Goal: Obtain resource: Download file/media

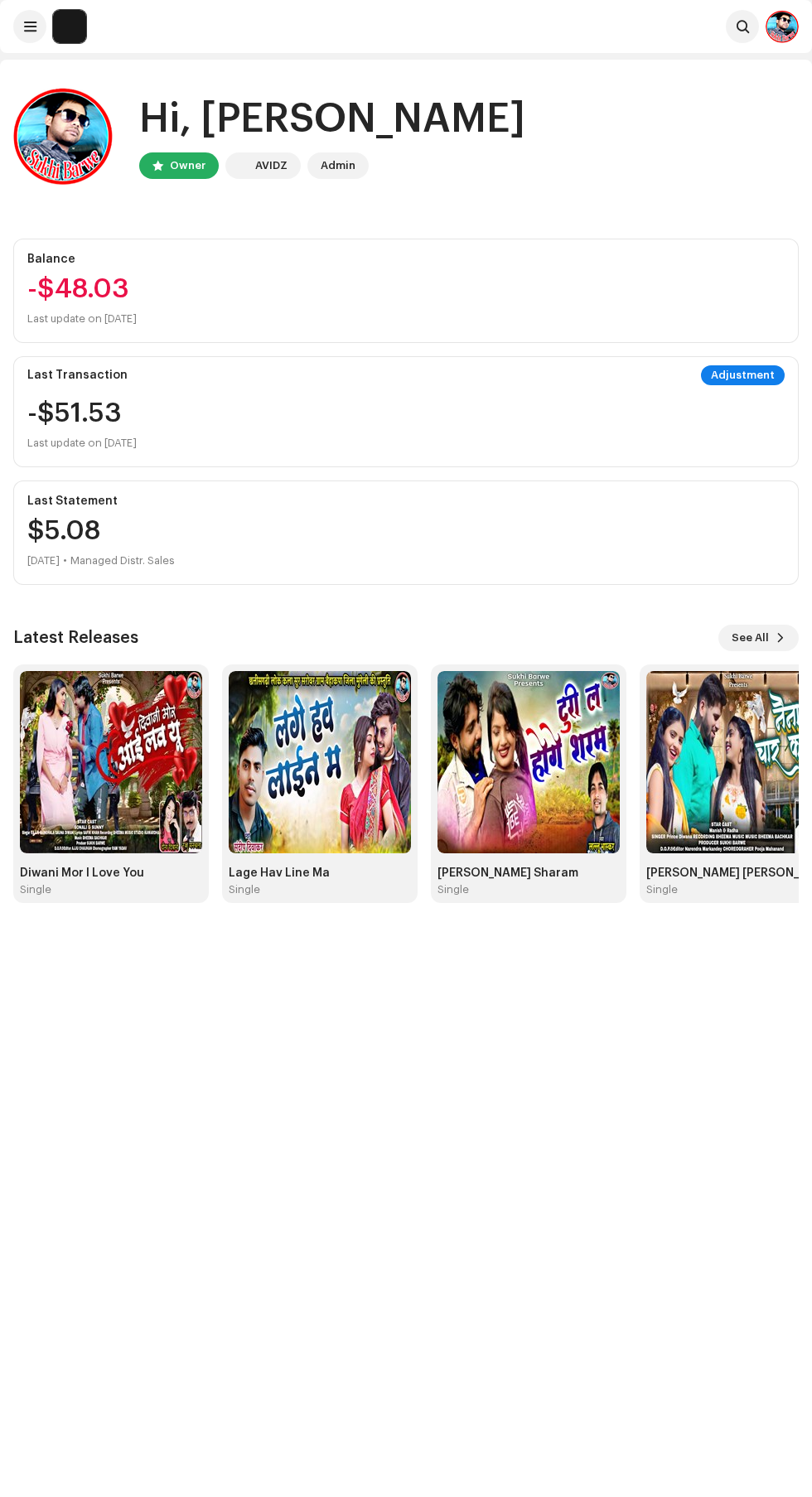
click at [30, 26] on span at bounding box center [30, 26] width 13 height 14
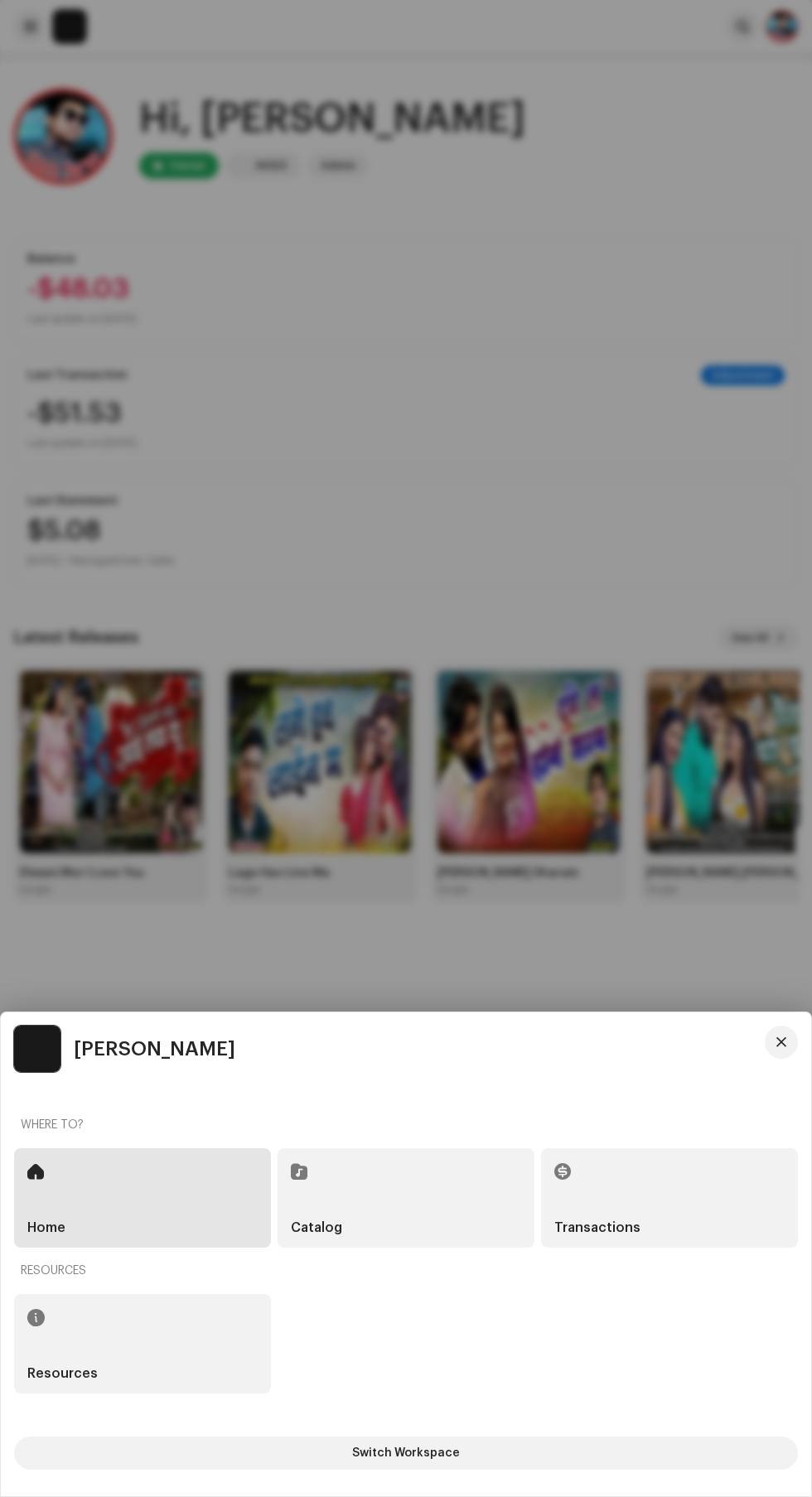
click at [631, 1224] on h5 "Transactions" at bounding box center [596, 1228] width 86 height 14
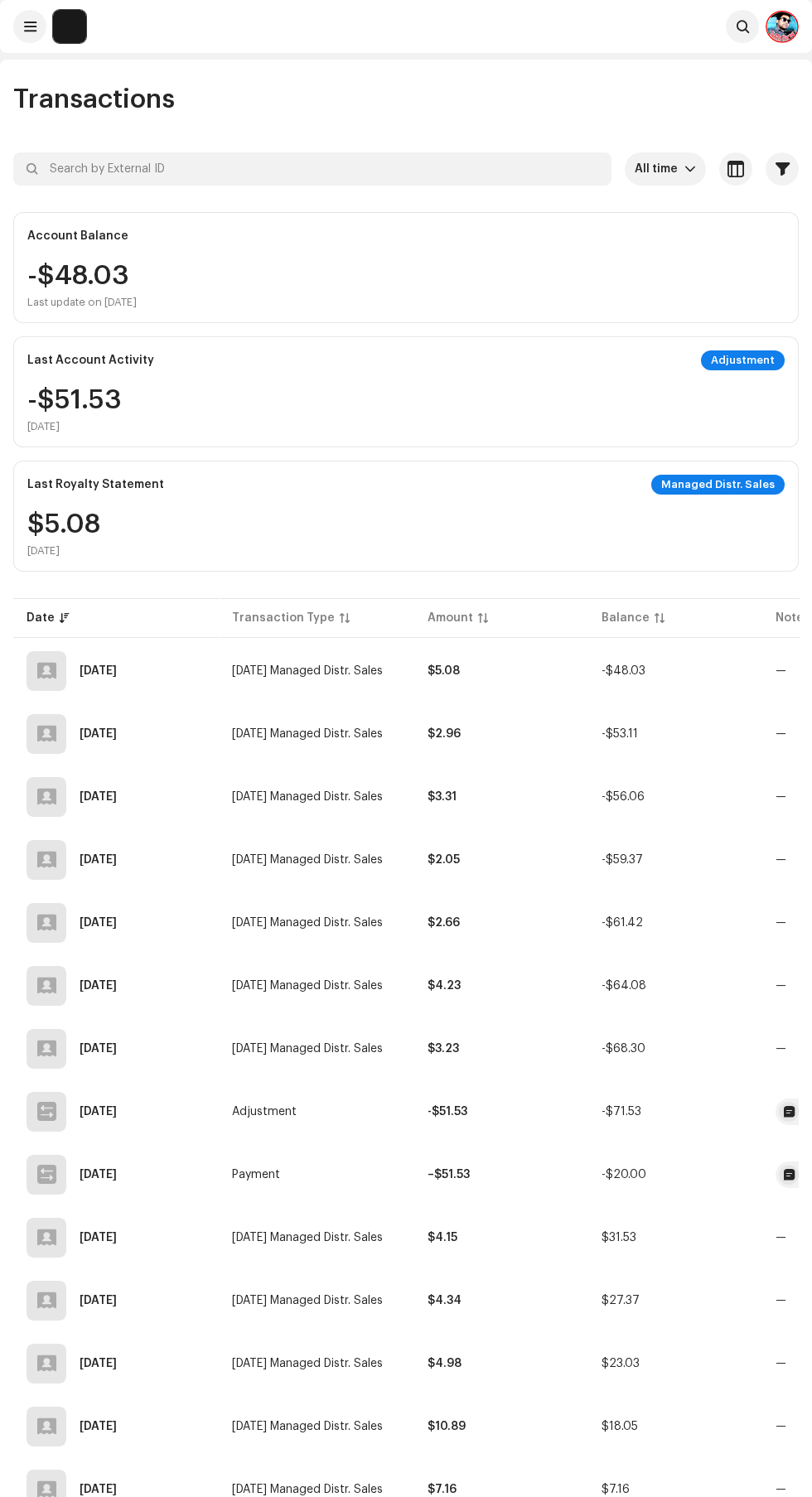
click at [27, 26] on span at bounding box center [30, 26] width 13 height 14
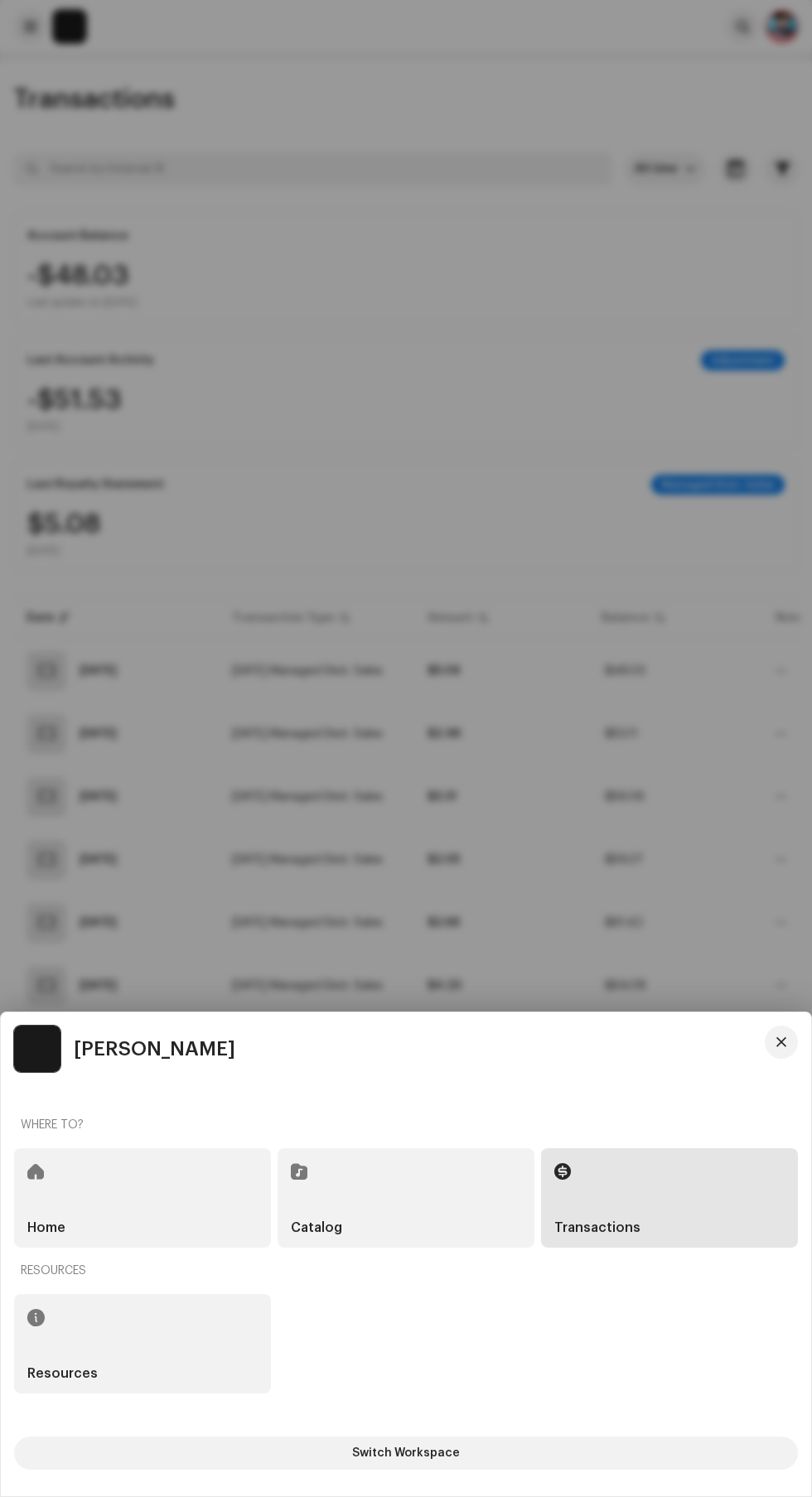
click at [400, 412] on div at bounding box center [406, 748] width 812 height 1497
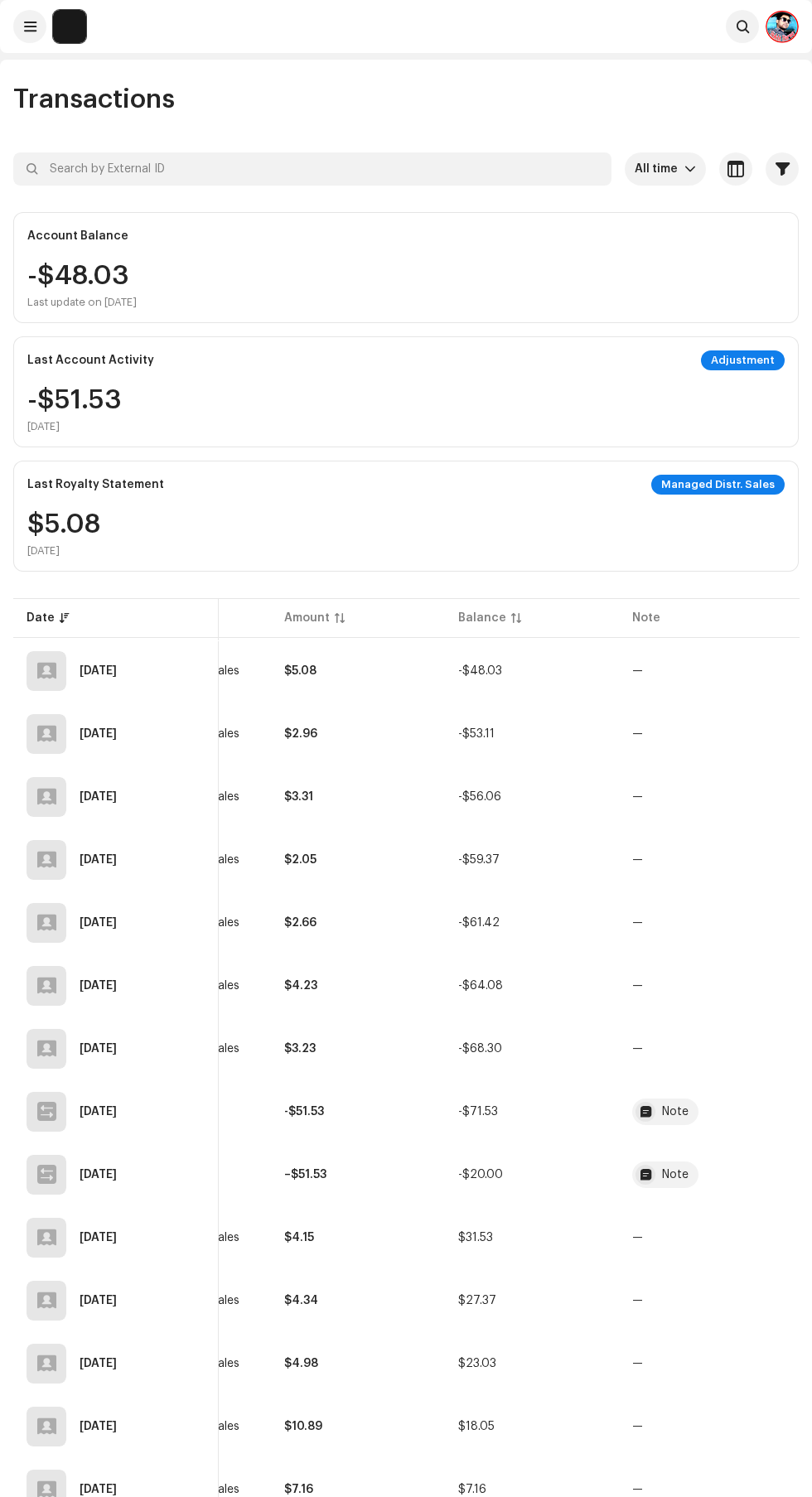
scroll to position [0, 191]
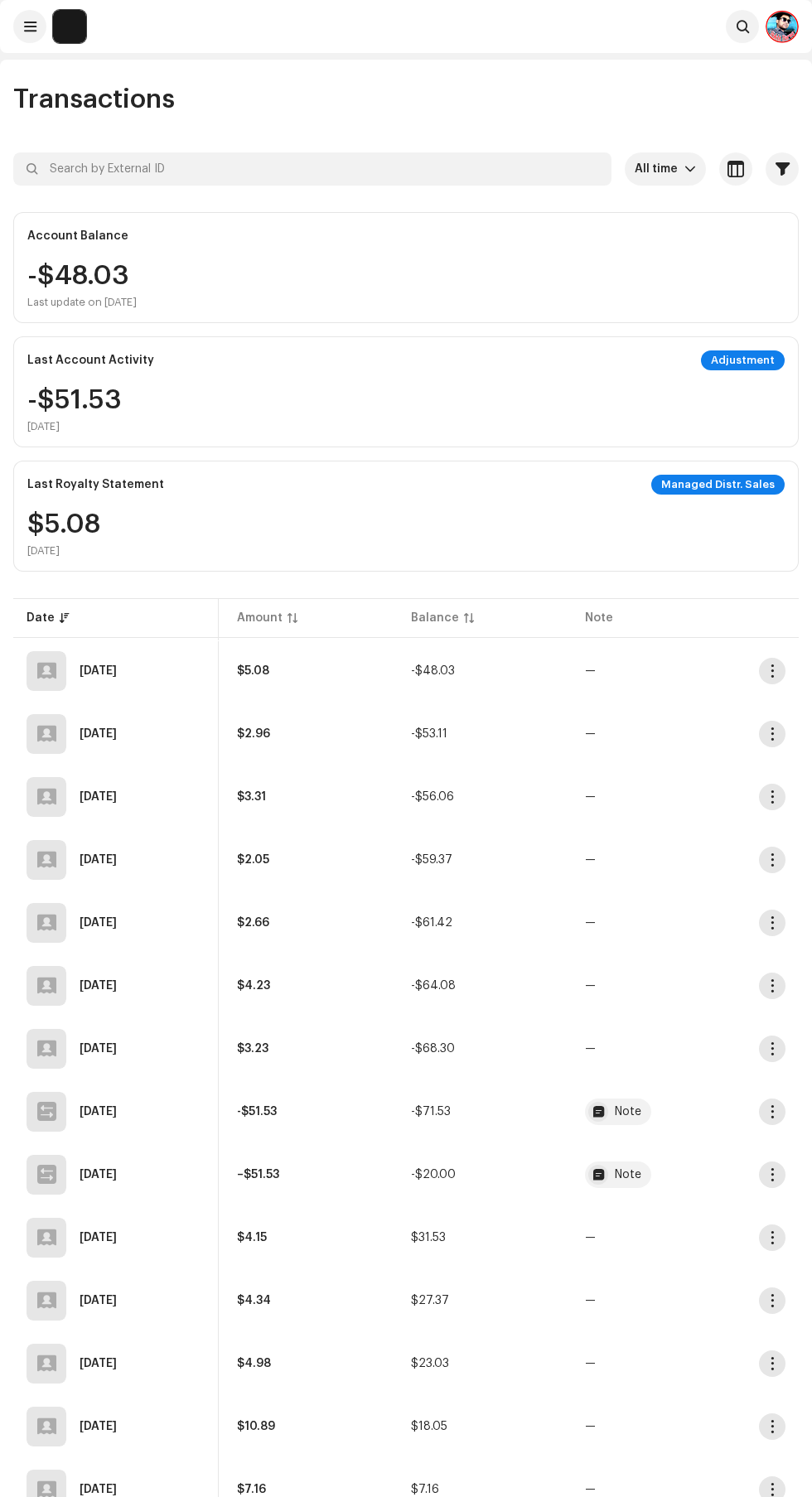
click at [772, 671] on span "button" at bounding box center [772, 671] width 13 height 14
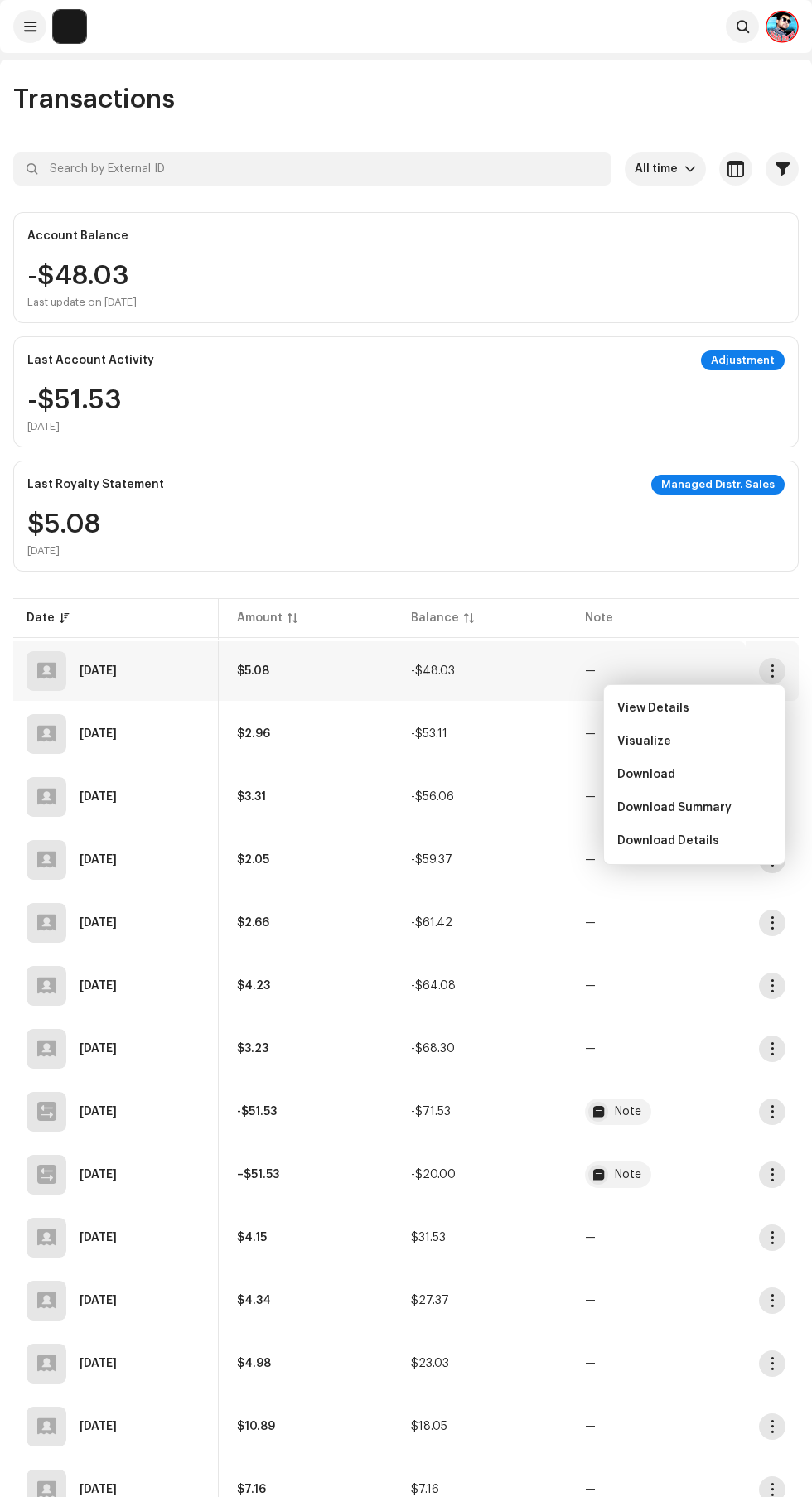
click at [625, 797] on div "Download Summary" at bounding box center [694, 807] width 167 height 33
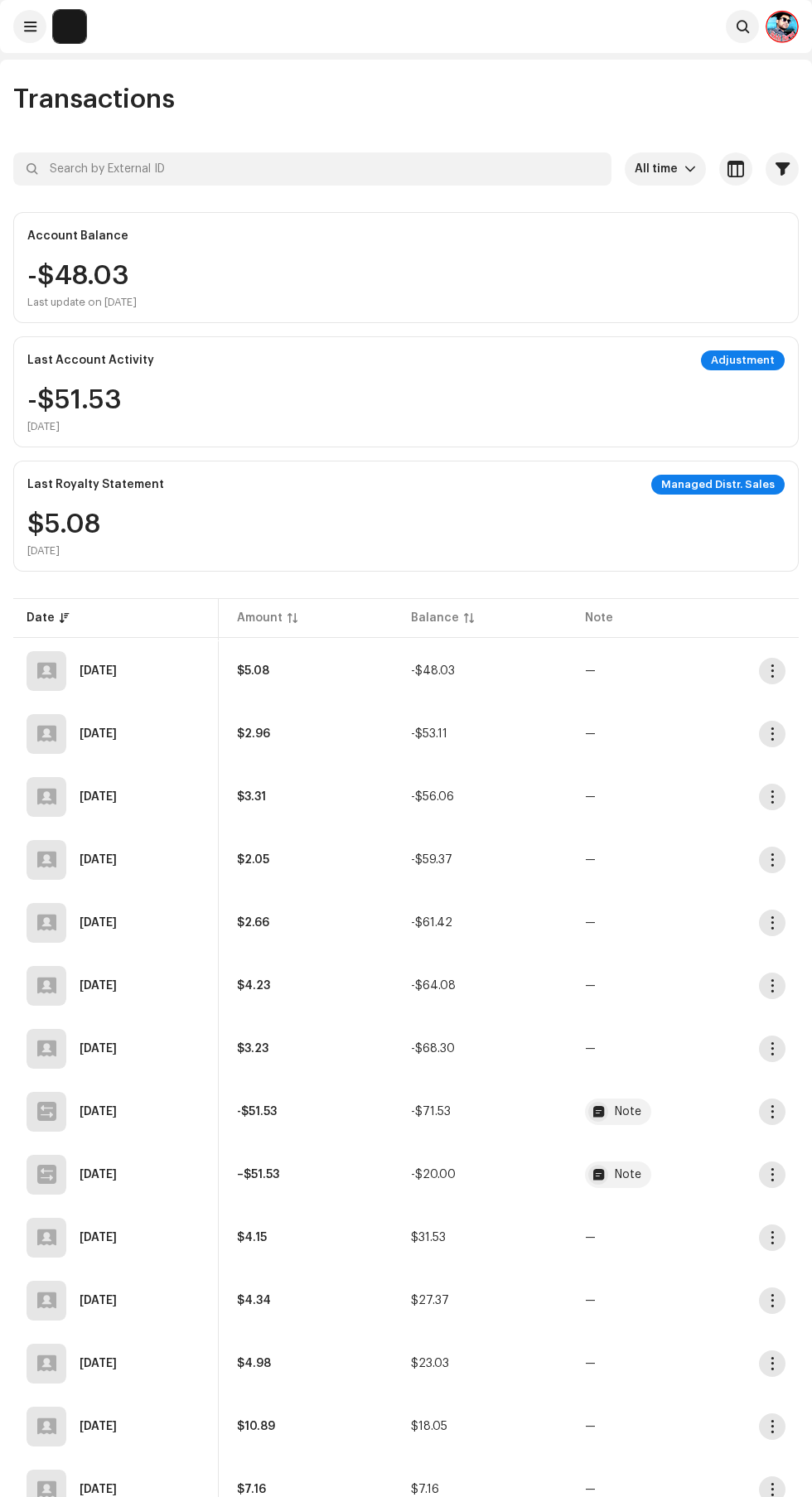
click at [772, 671] on span "button" at bounding box center [772, 671] width 13 height 14
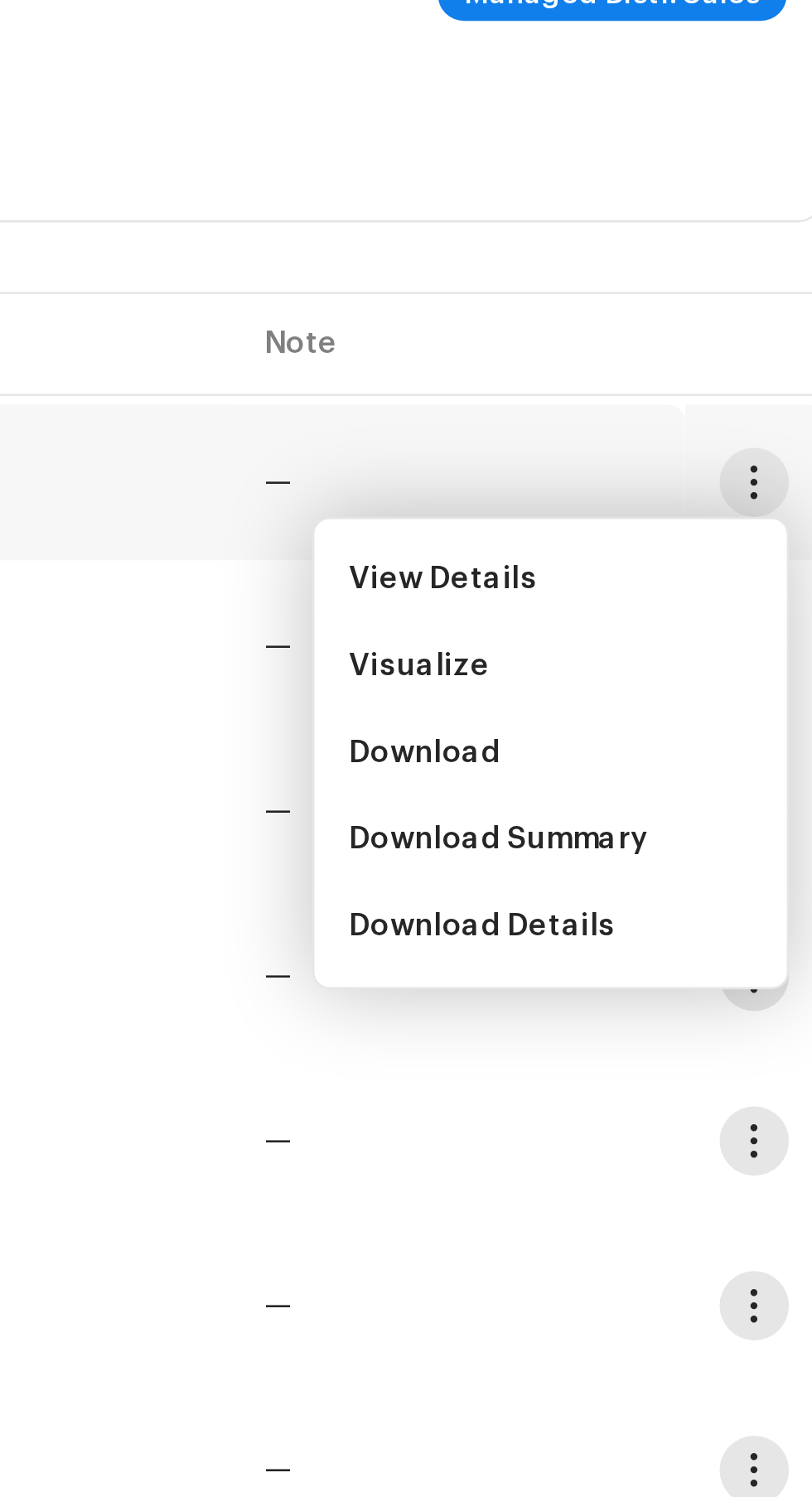
click at [650, 776] on span "Download" at bounding box center [646, 774] width 58 height 14
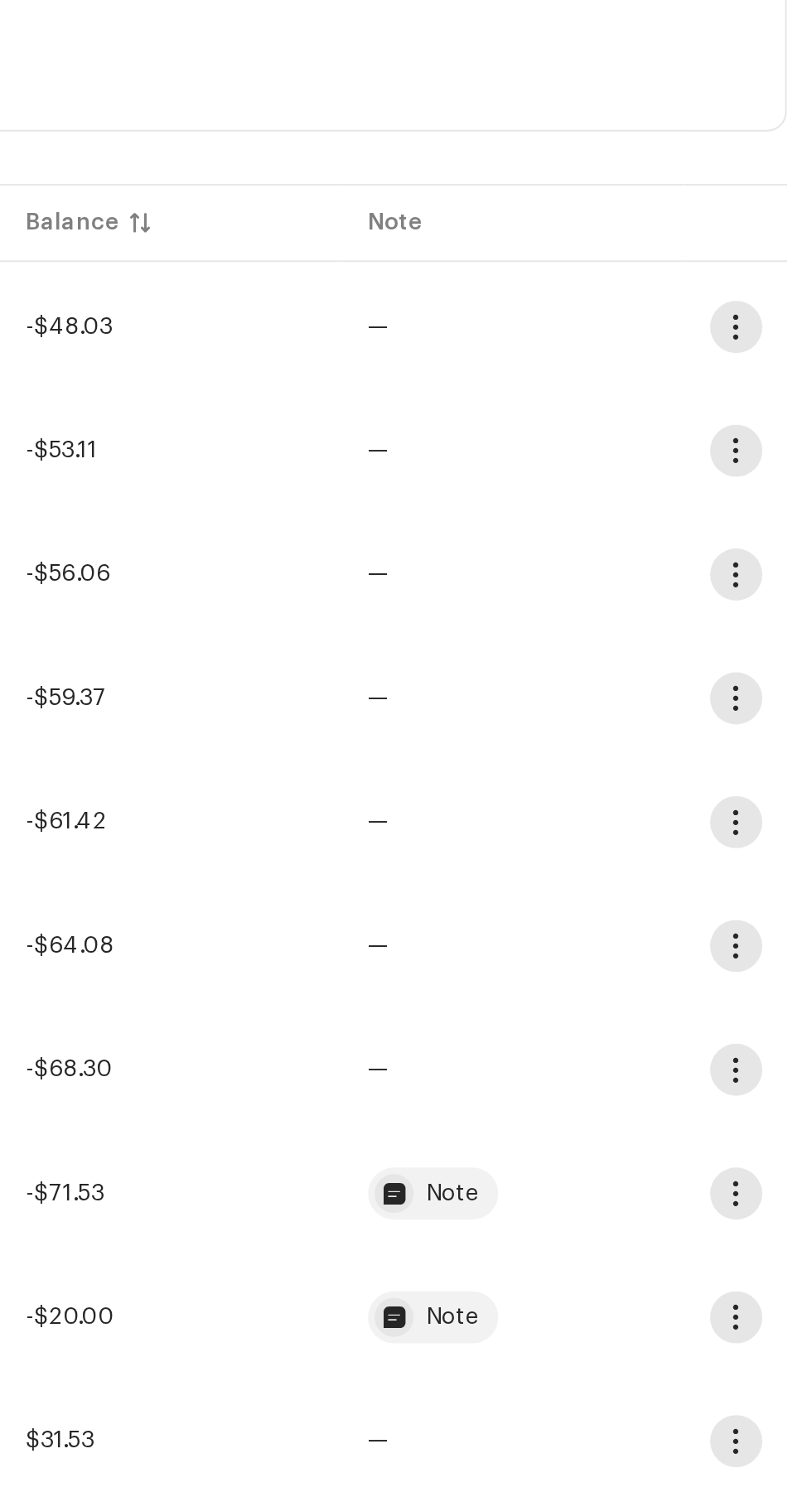
scroll to position [415, 0]
click at [768, 321] on span "button" at bounding box center [773, 319] width 13 height 14
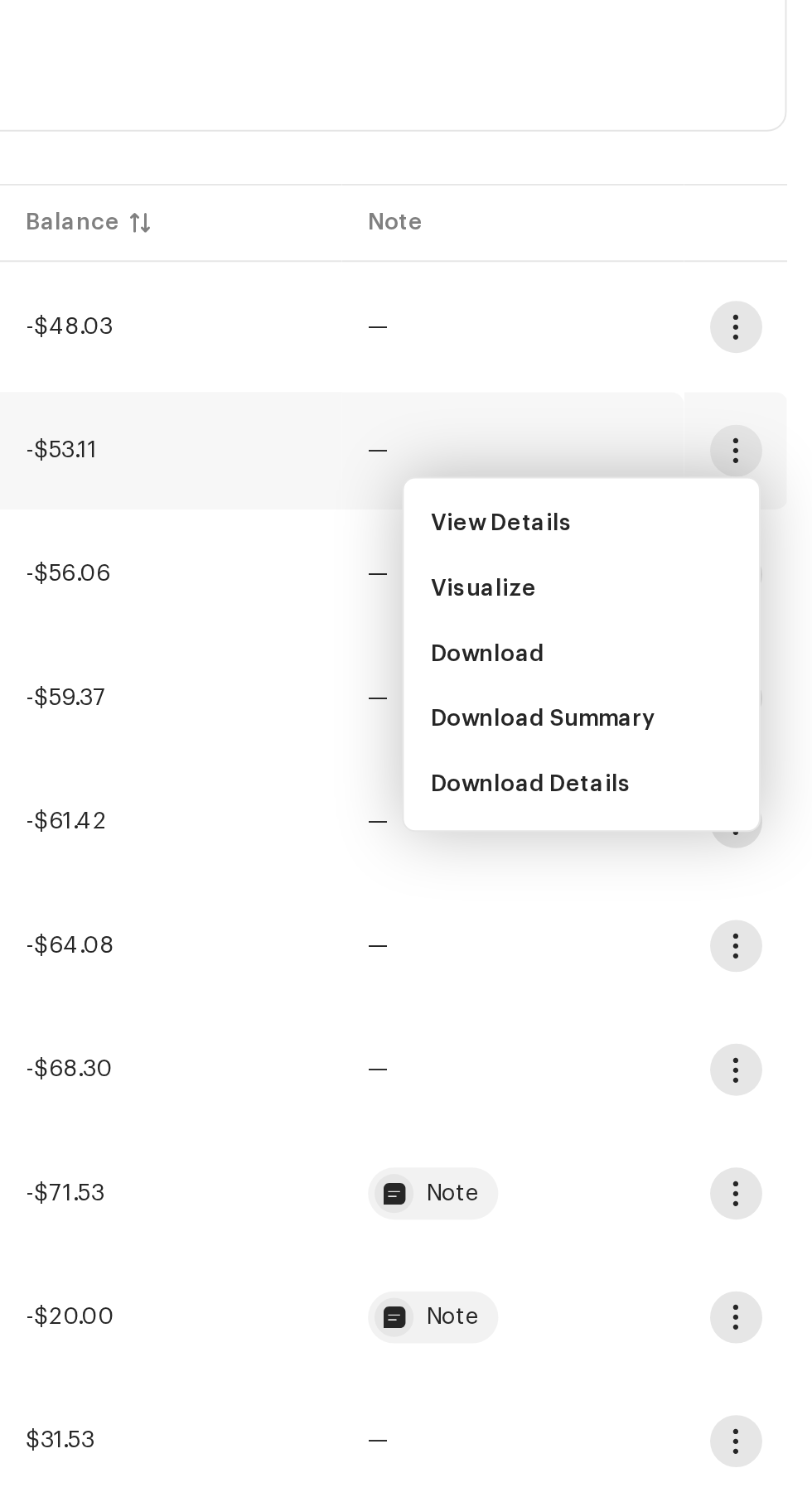
click at [635, 422] on span "Download" at bounding box center [646, 423] width 58 height 14
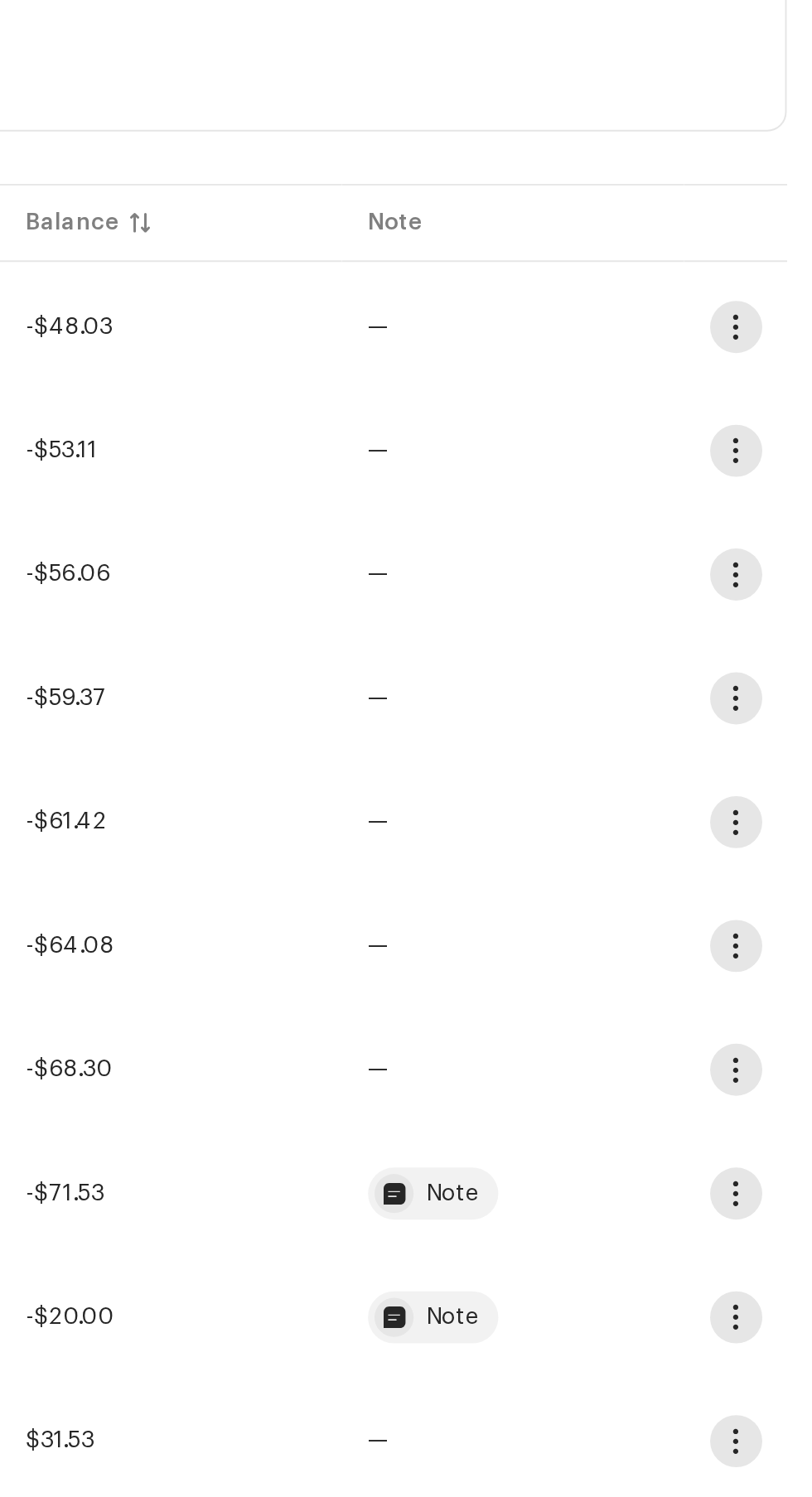
click at [771, 383] on span "button" at bounding box center [773, 382] width 13 height 14
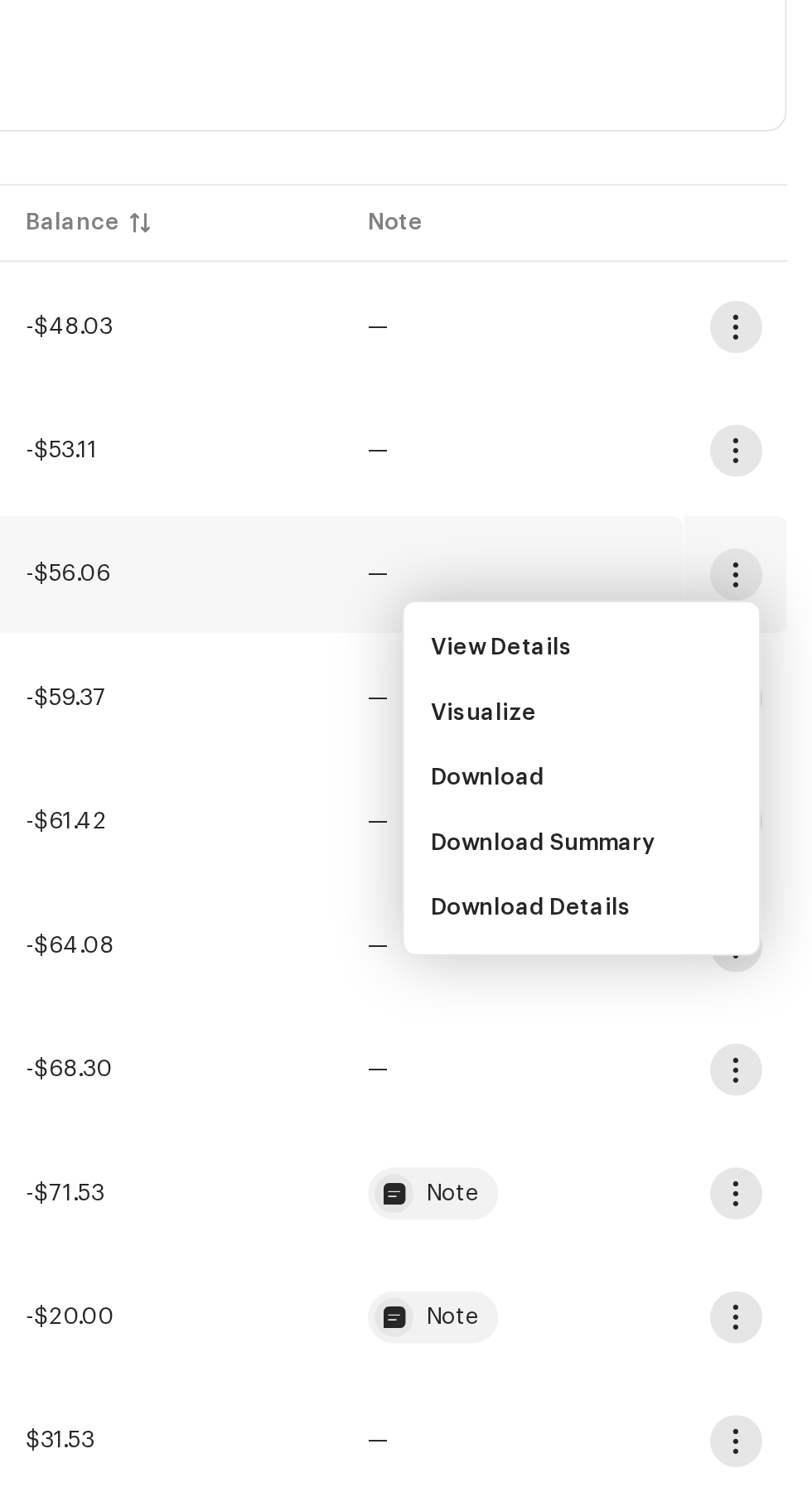
click at [631, 488] on span "Download" at bounding box center [646, 486] width 58 height 14
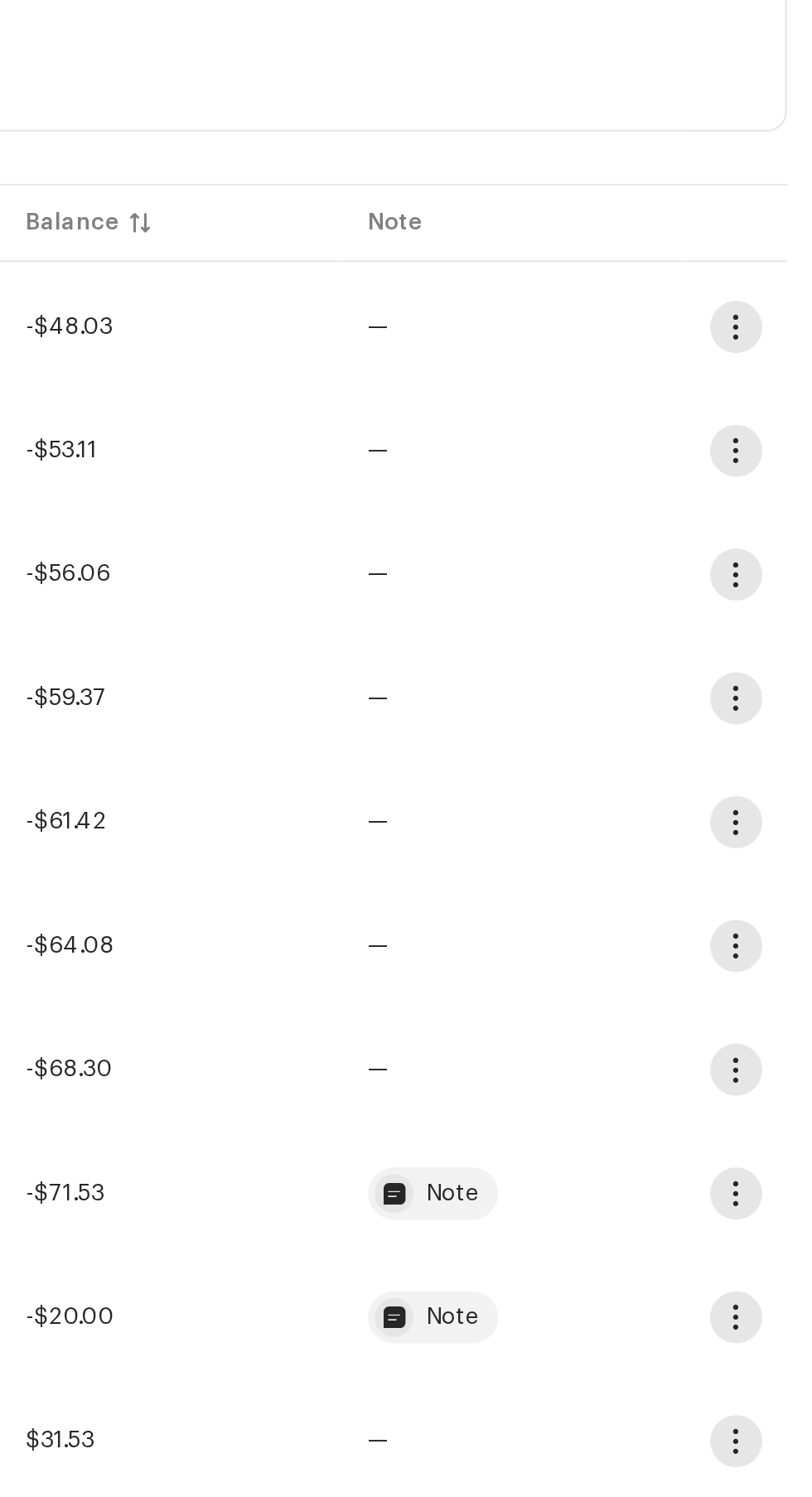
click at [769, 446] on span "button" at bounding box center [773, 445] width 13 height 14
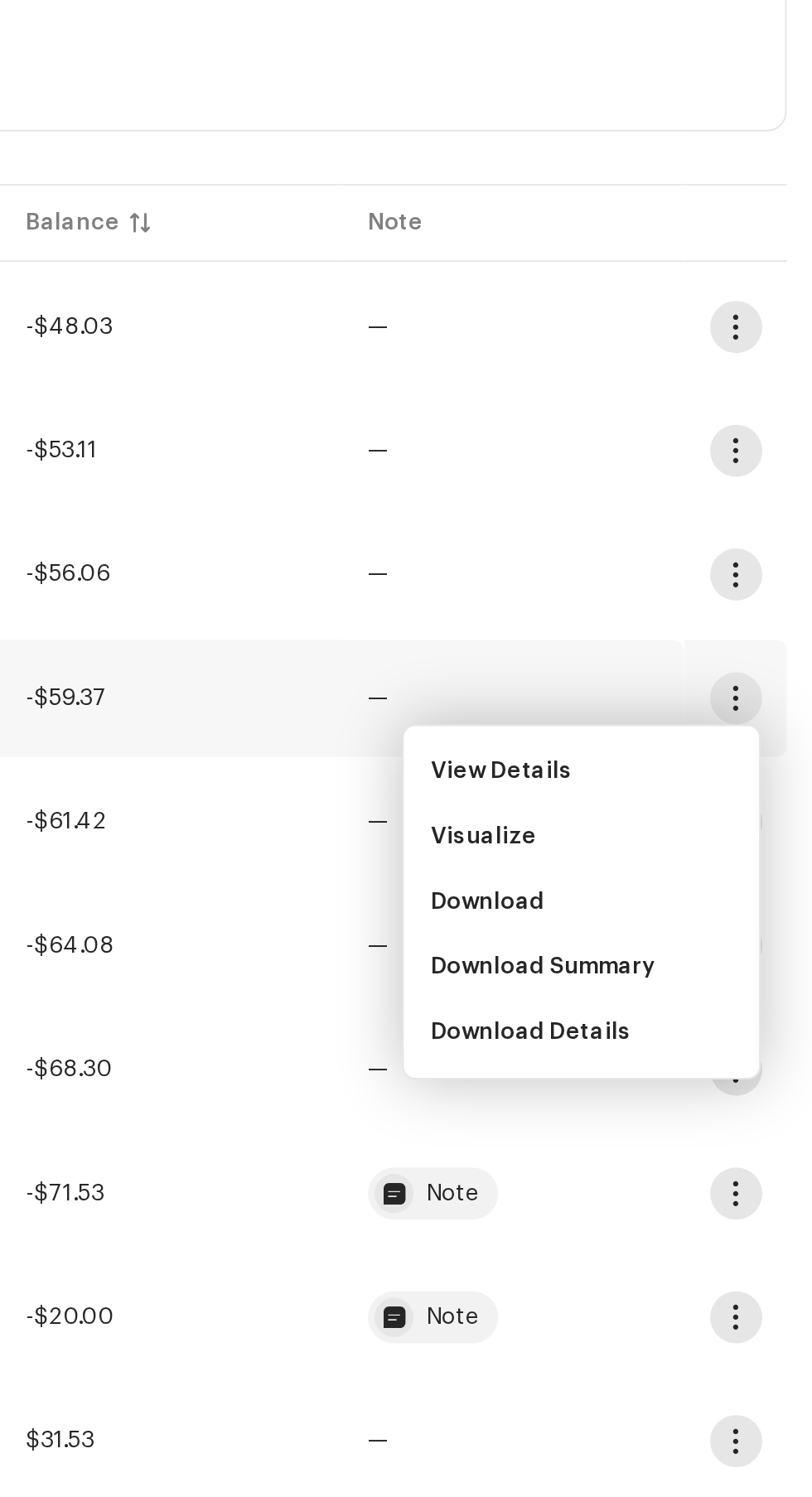
click at [625, 549] on span "Download" at bounding box center [646, 549] width 58 height 14
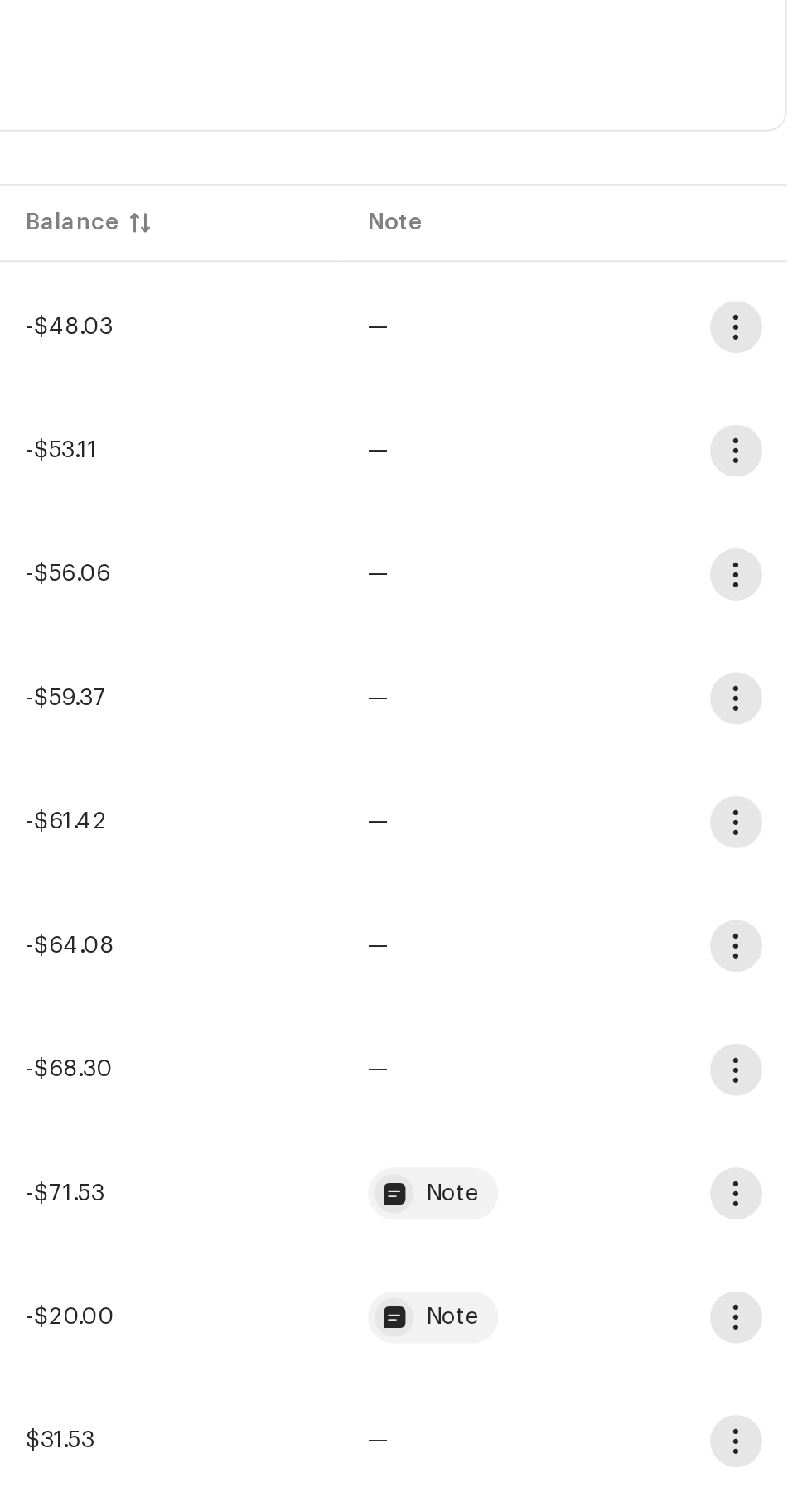
click at [769, 570] on span "button" at bounding box center [773, 571] width 13 height 14
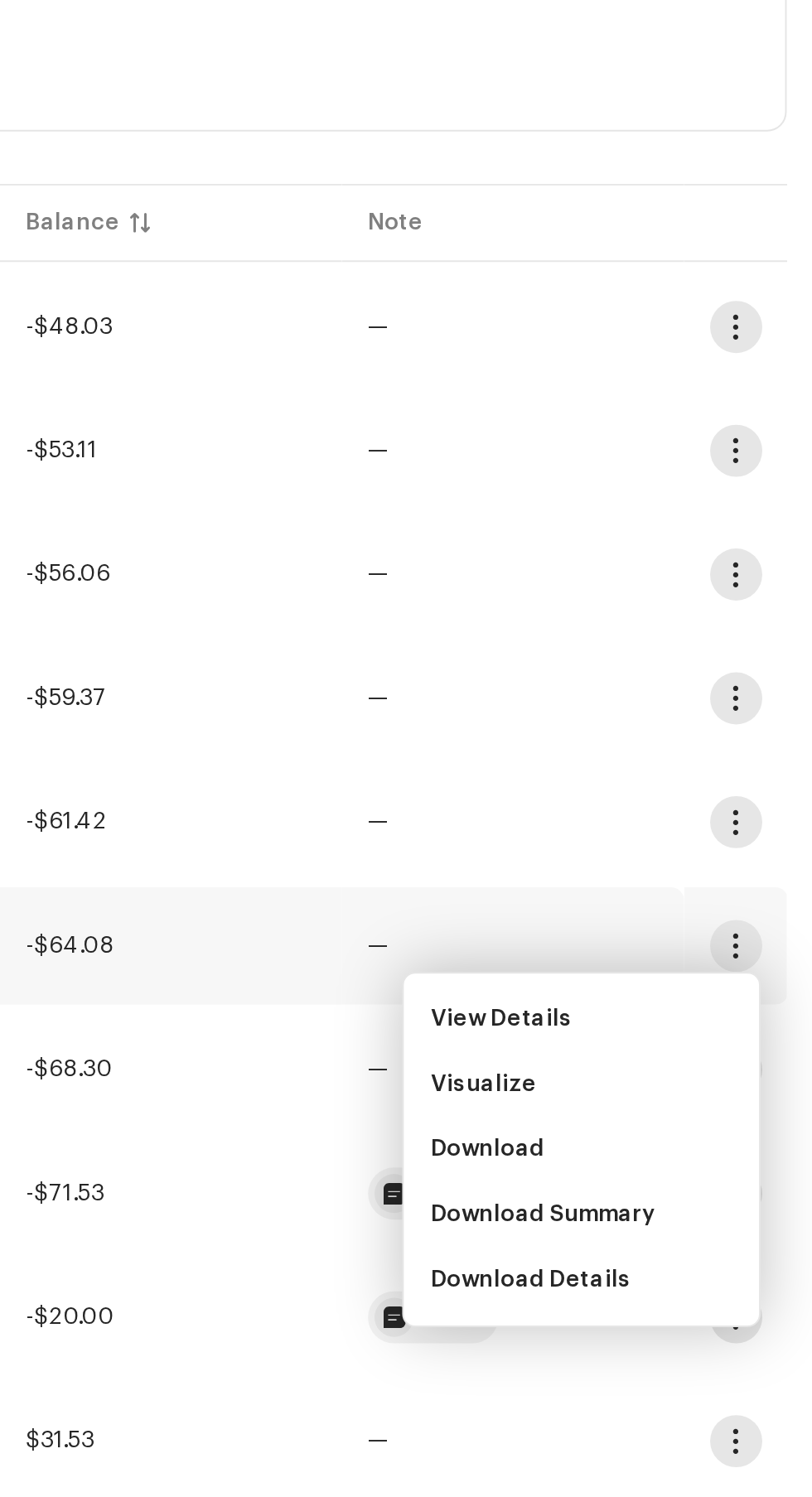
click at [629, 671] on span "Download" at bounding box center [646, 675] width 58 height 14
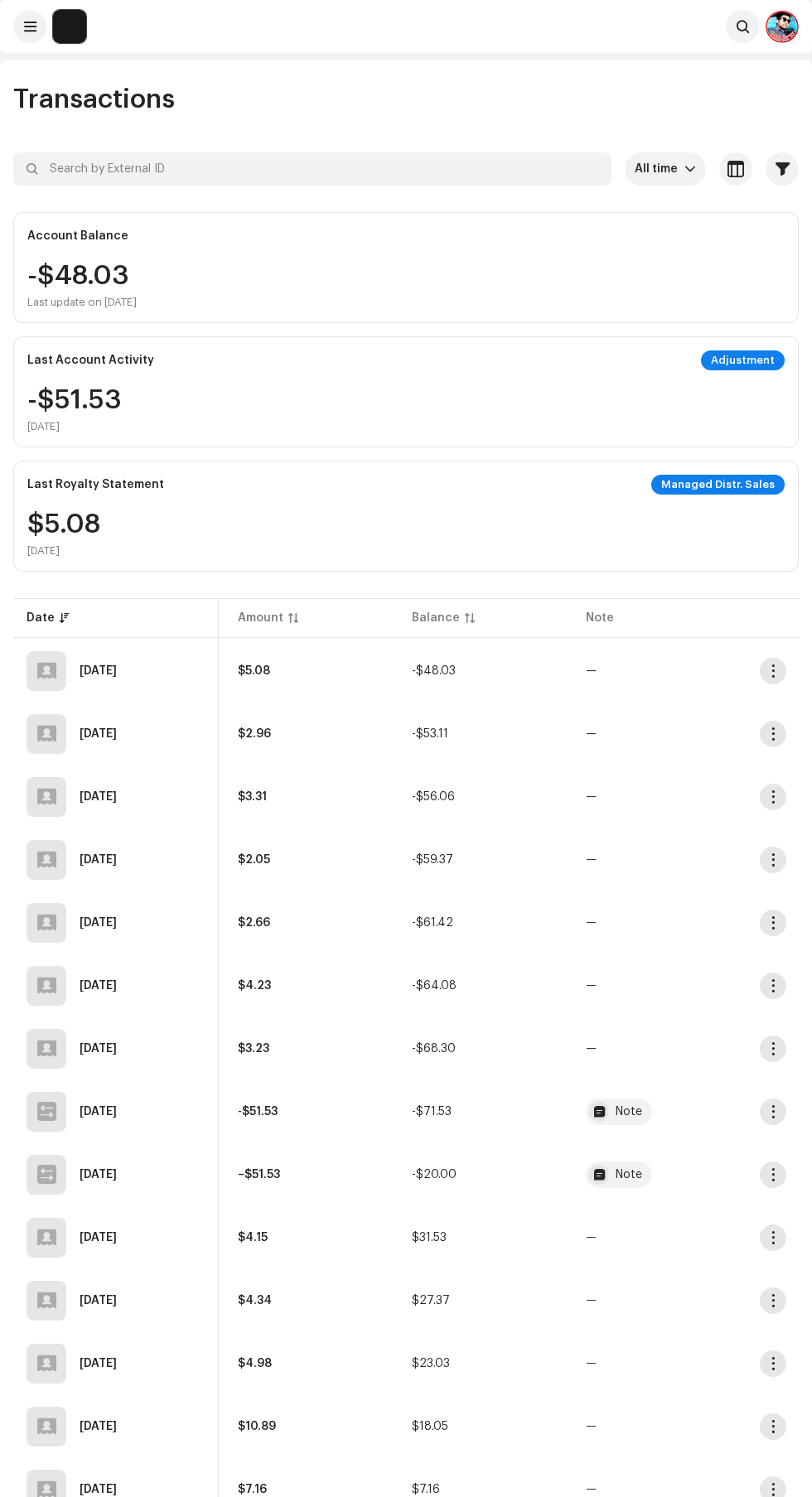
scroll to position [0, 191]
click at [782, 169] on span "button" at bounding box center [782, 170] width 14 height 14
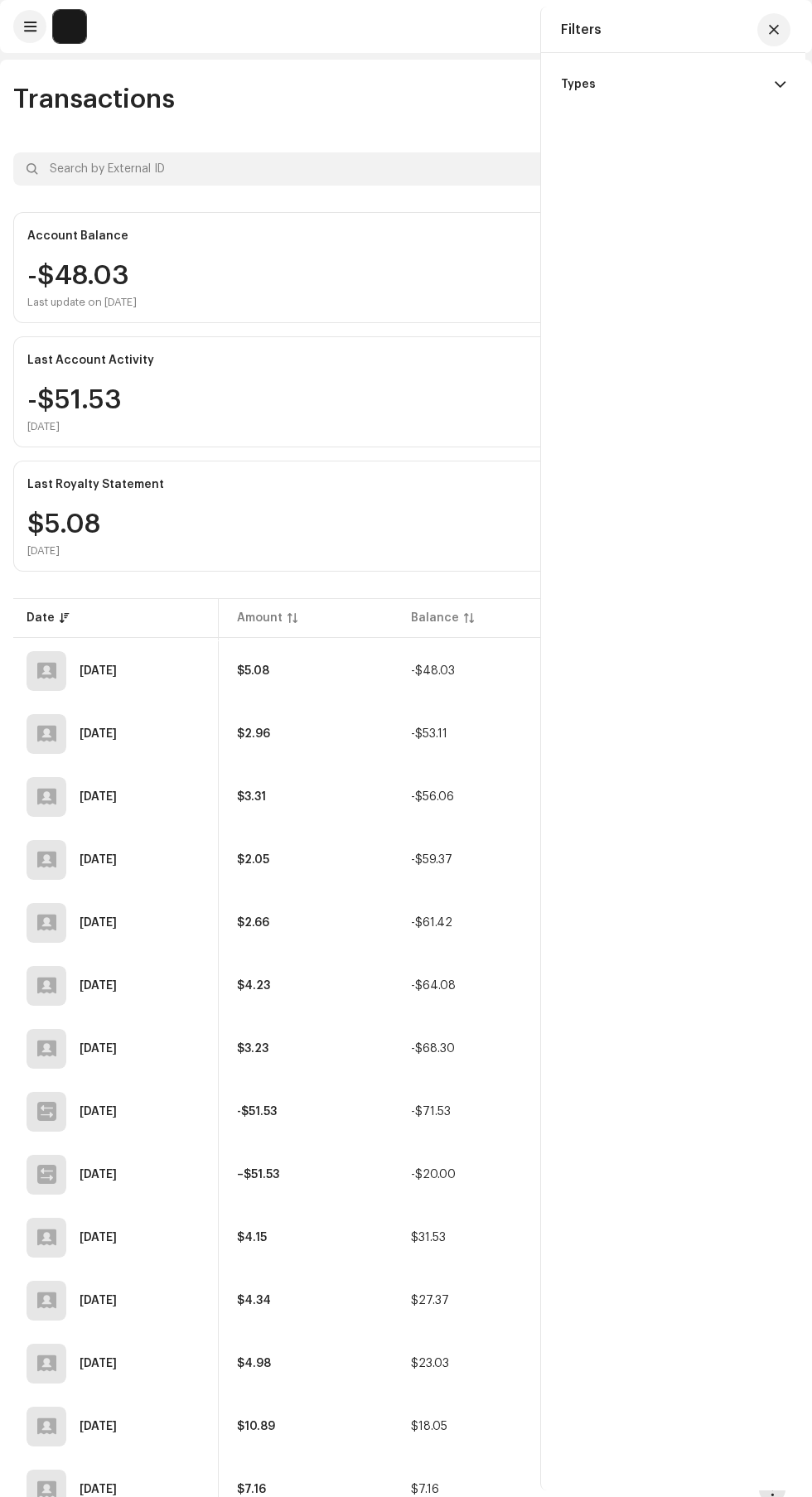
click at [388, 396] on div "-$51.53 [DATE]" at bounding box center [406, 410] width 757 height 46
click at [774, 32] on span "button" at bounding box center [774, 30] width 10 height 14
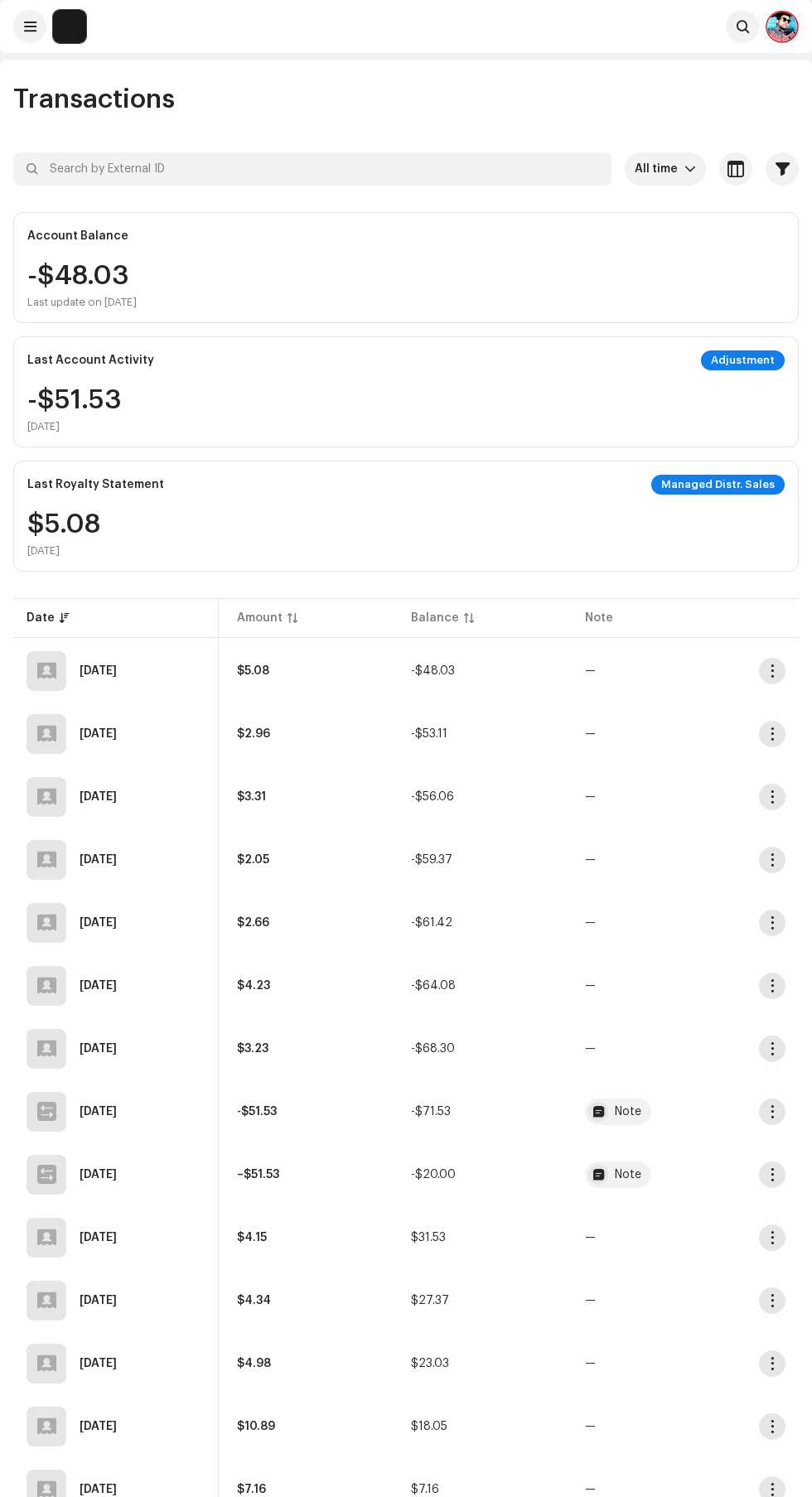
click at [735, 169] on span "button" at bounding box center [735, 170] width 16 height 14
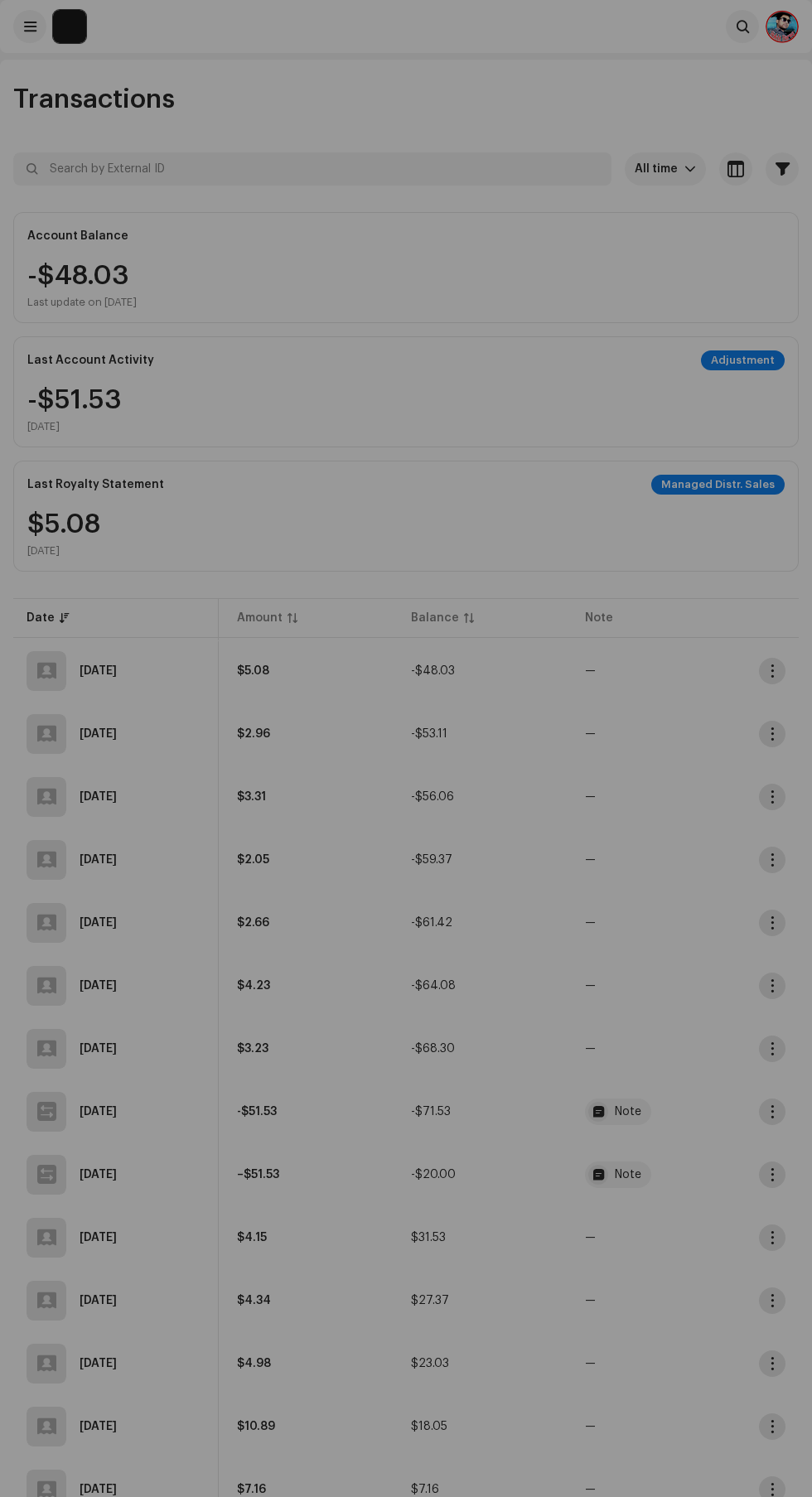
click at [457, 371] on div "Customize your view Reset Rows Compact Comfortable Columns Transaction Type Amo…" at bounding box center [406, 748] width 812 height 1497
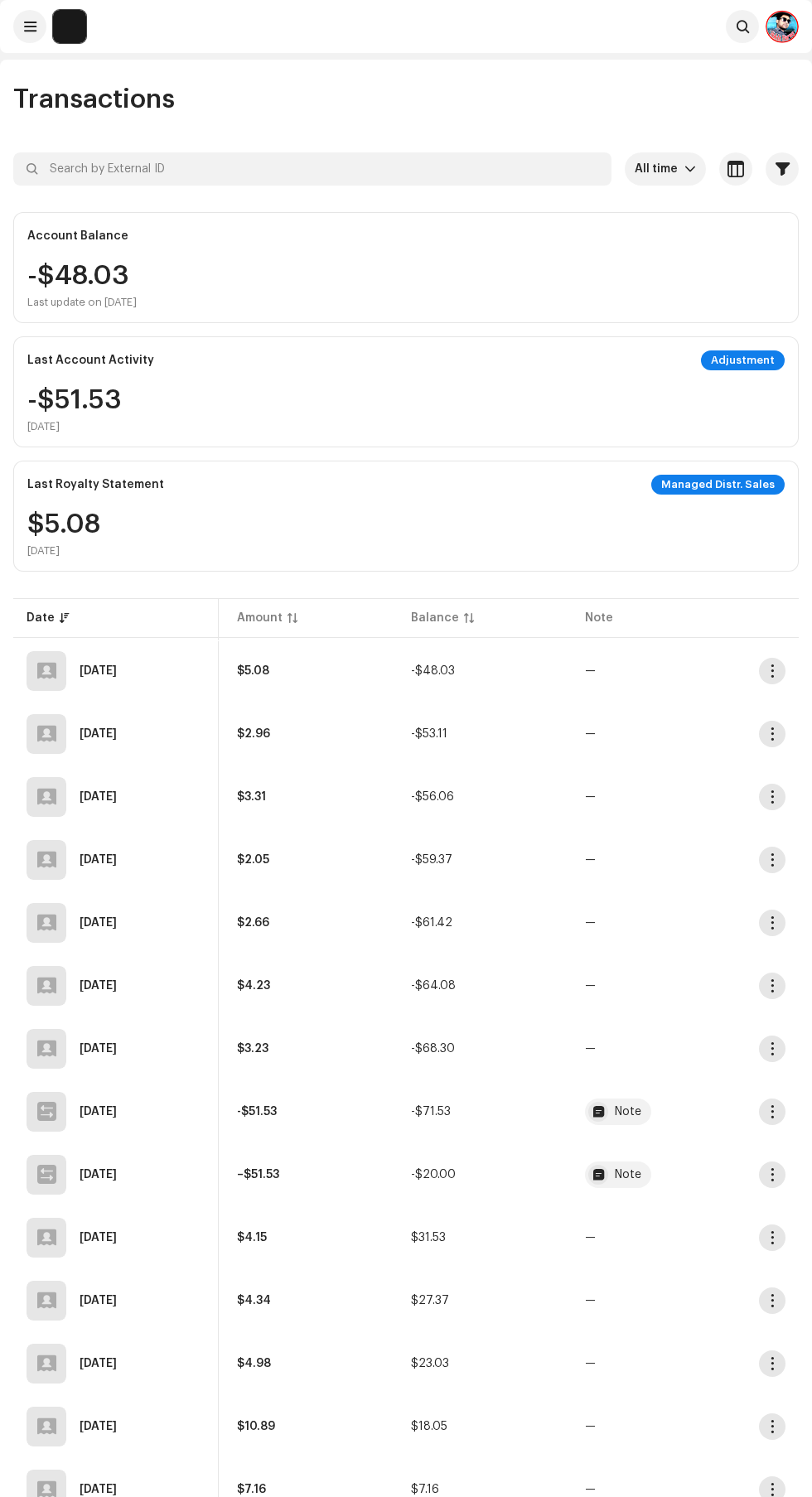
click at [650, 171] on span "All time" at bounding box center [659, 169] width 49 height 33
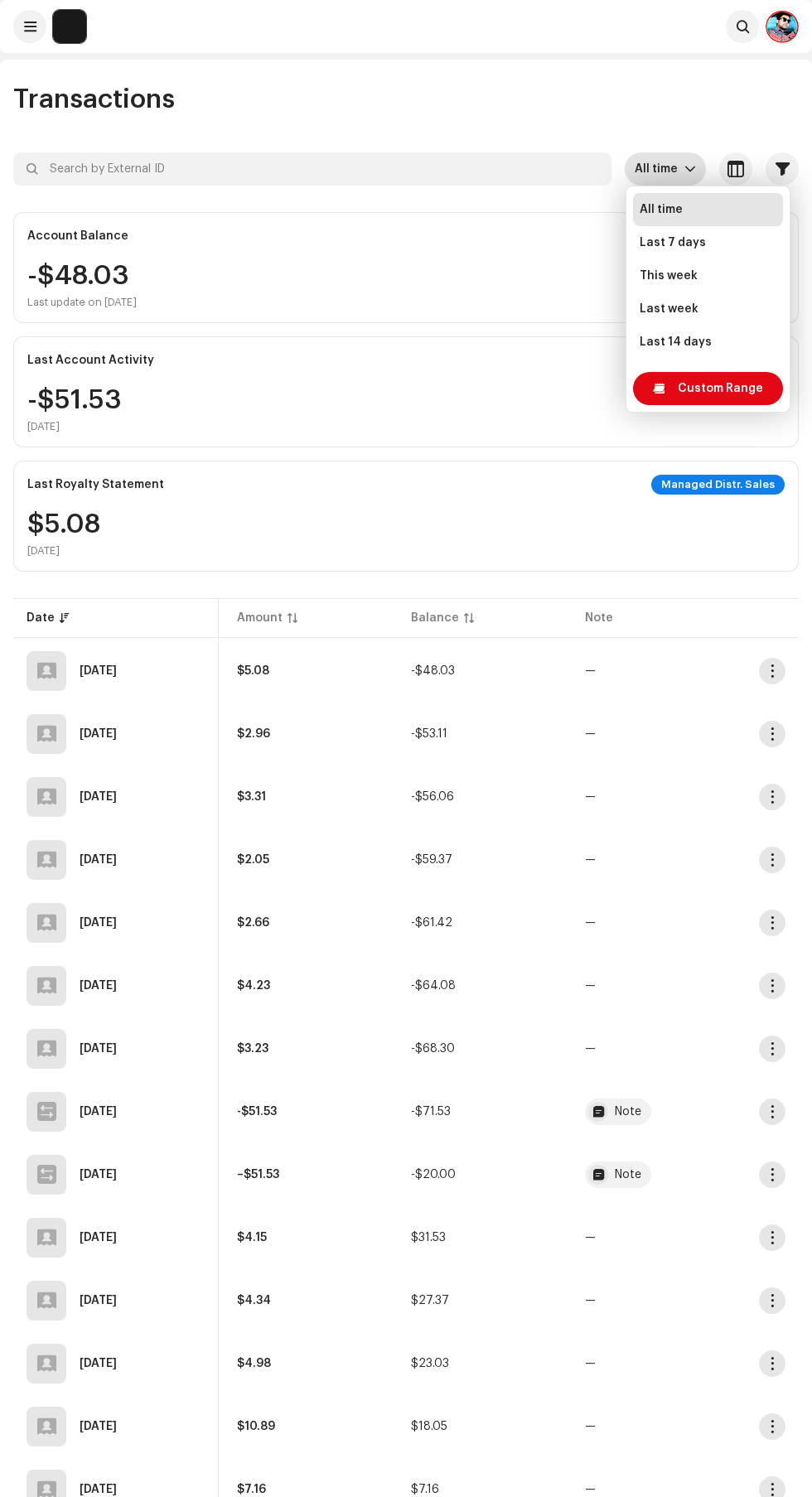
click at [517, 475] on div "Last Royalty Statement Managed Distr. Sales" at bounding box center [406, 484] width 757 height 20
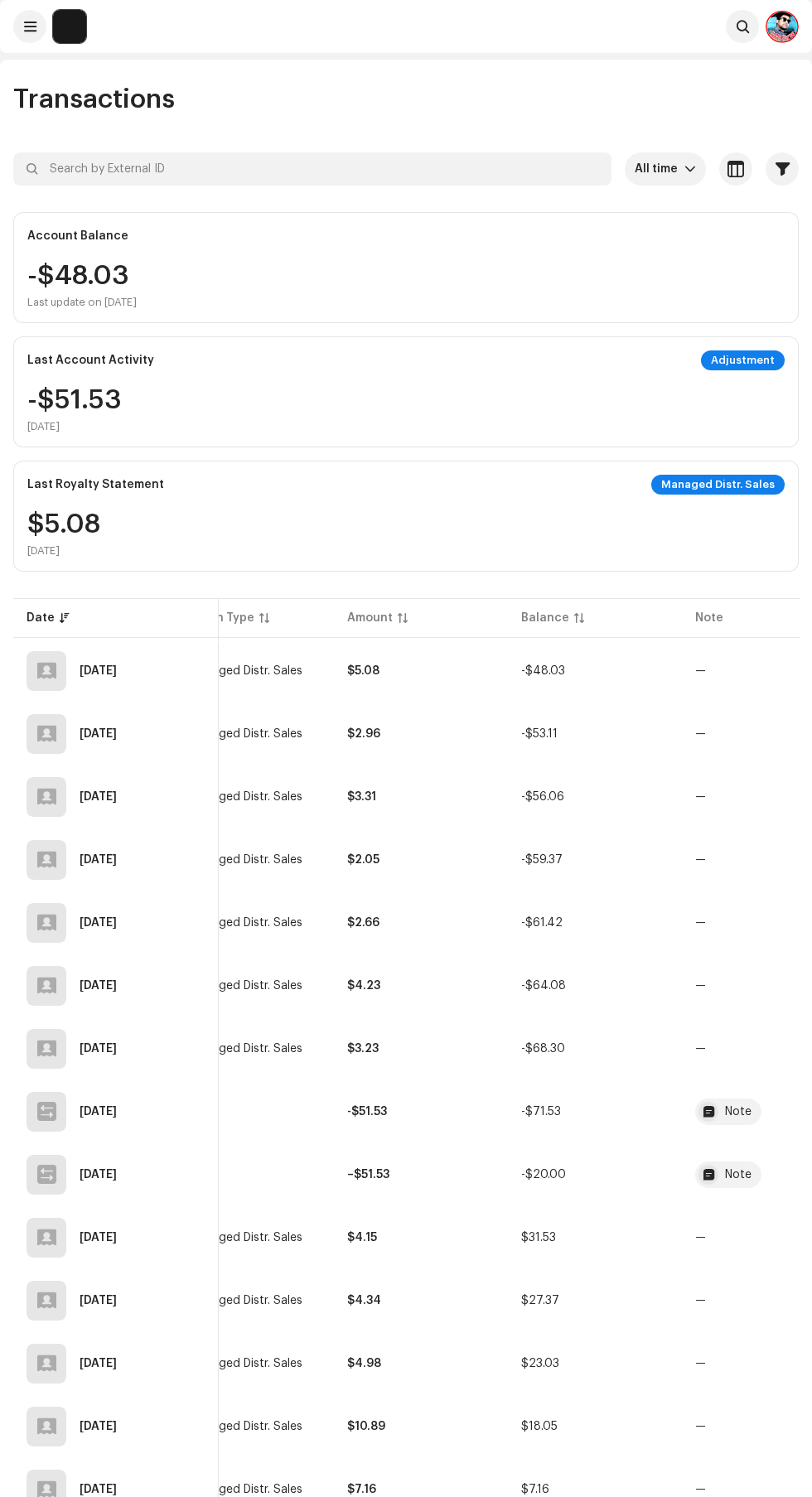
scroll to position [0, 0]
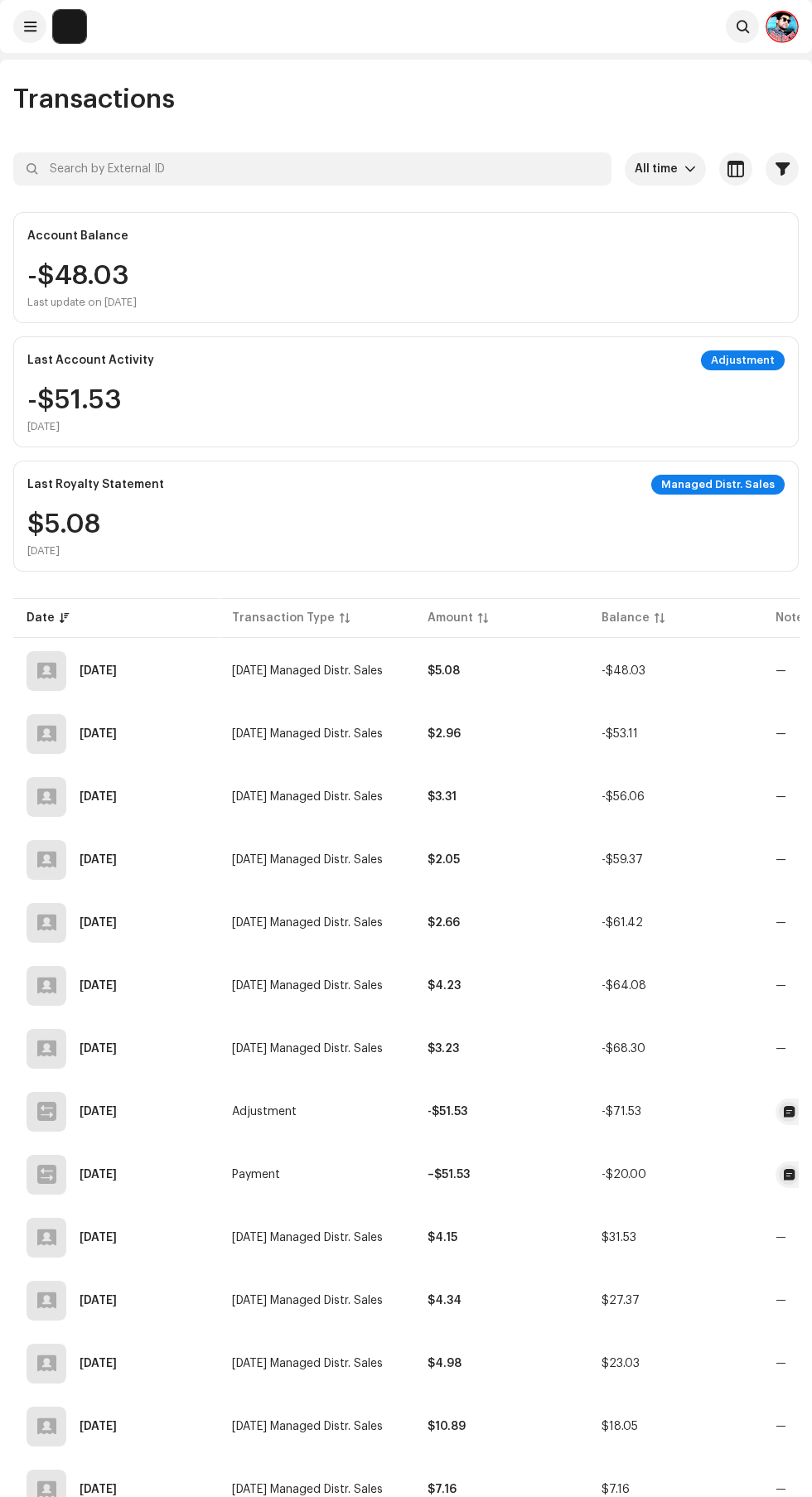
click at [46, 671] on div at bounding box center [47, 671] width 19 height 0
click at [44, 671] on div at bounding box center [47, 671] width 19 height 0
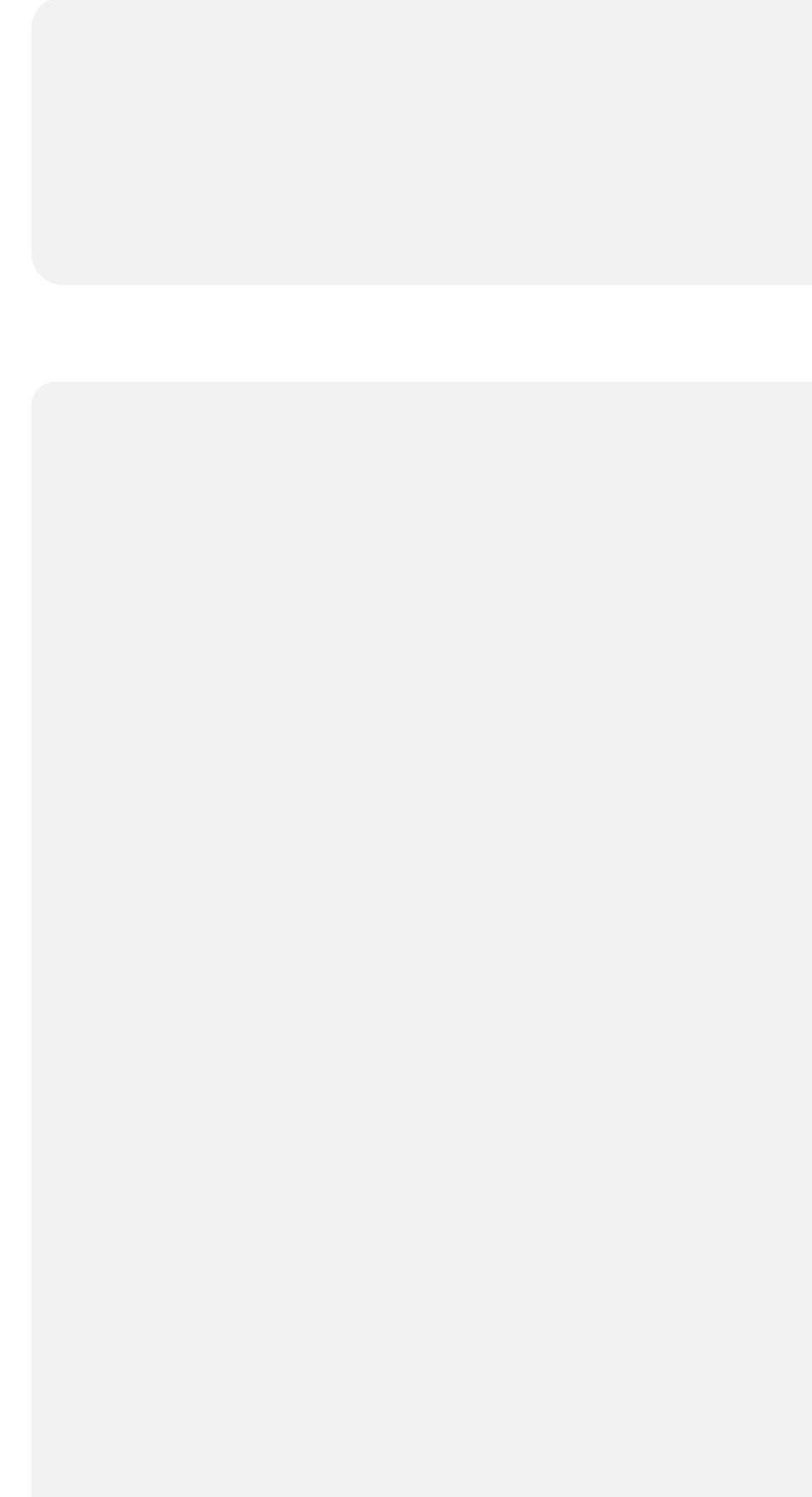
click at [46, 668] on p-skeleton at bounding box center [406, 798] width 786 height 497
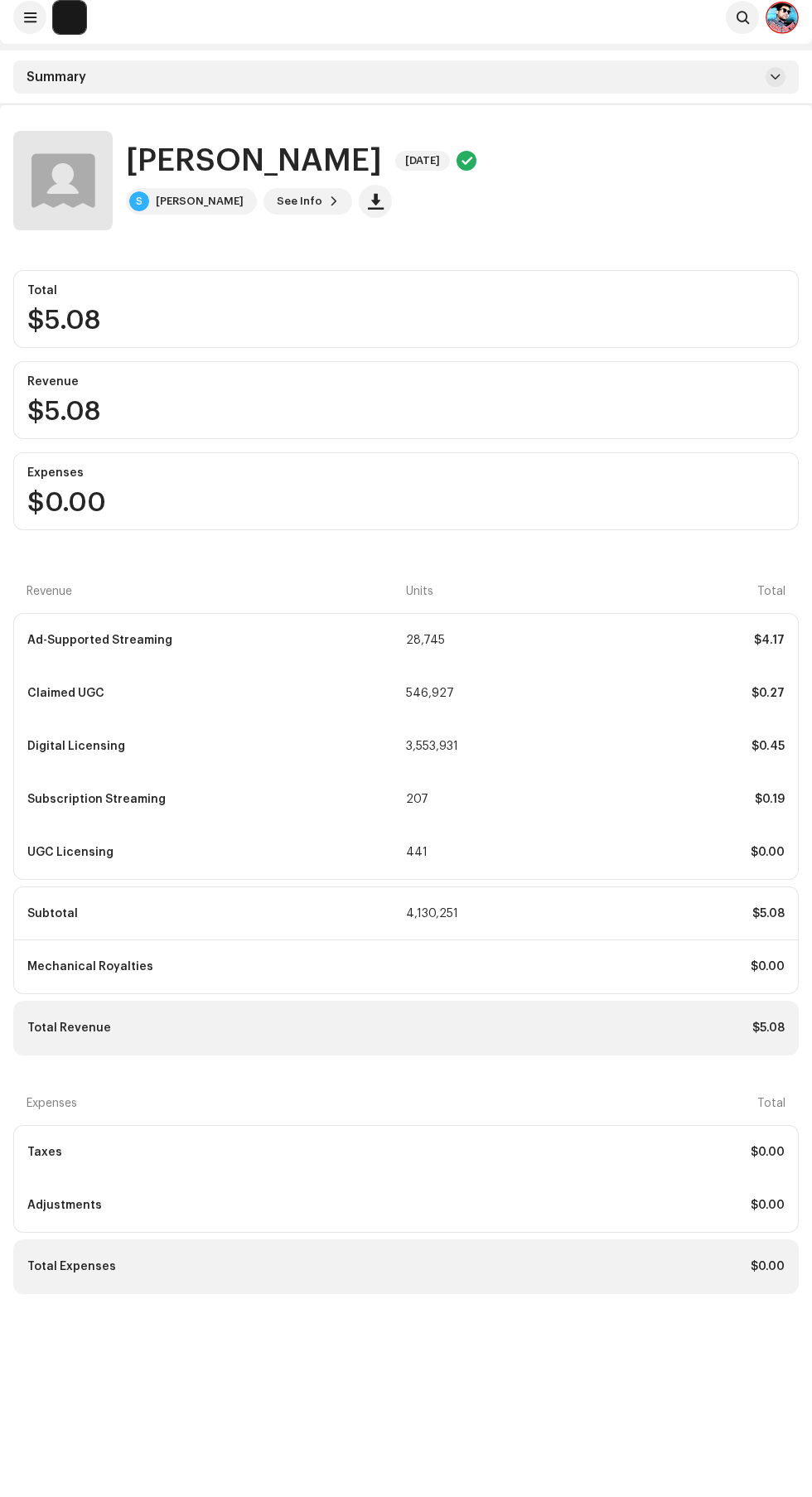
scroll to position [4, 0]
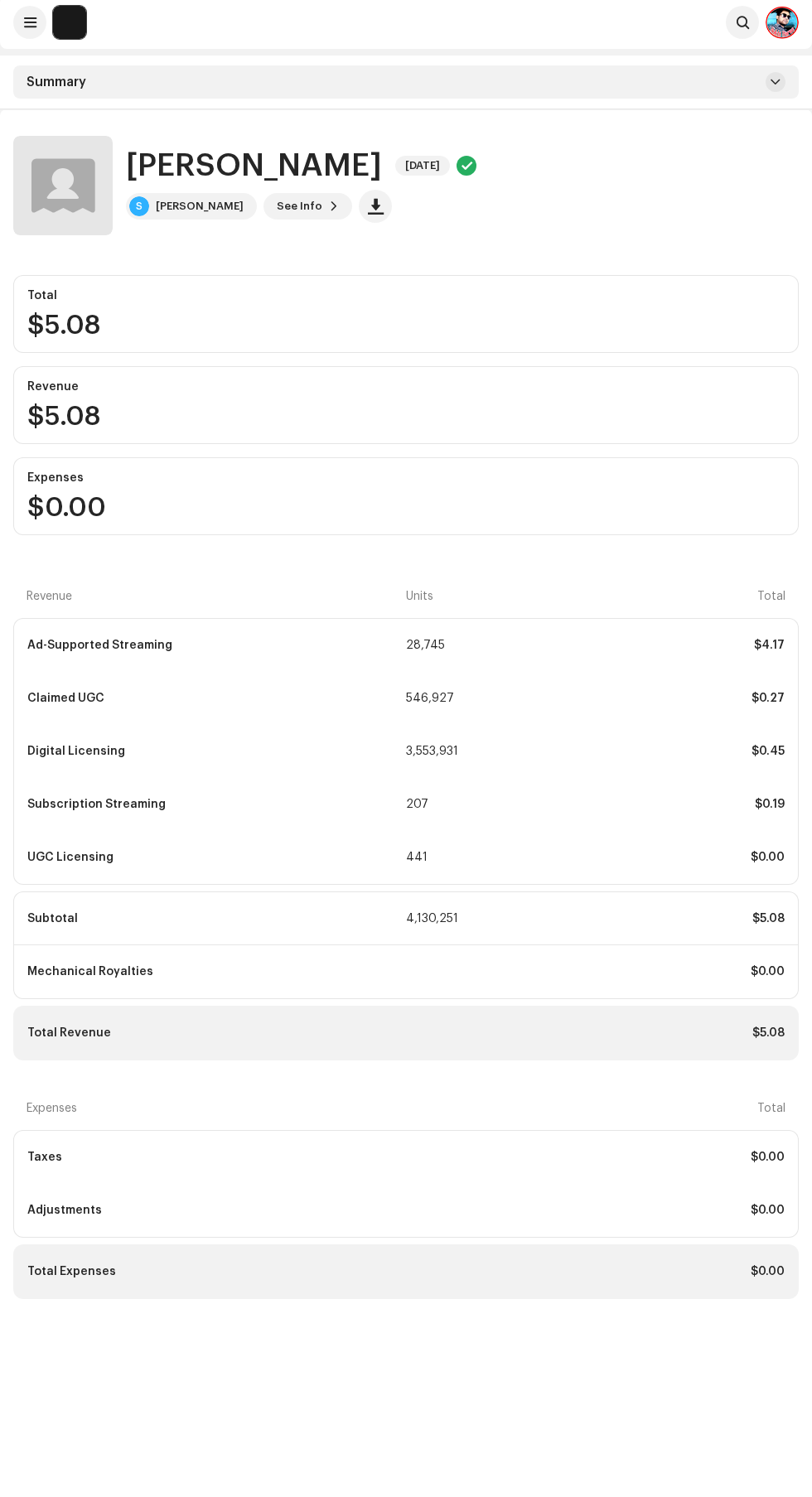
click at [368, 206] on span "button" at bounding box center [376, 206] width 15 height 14
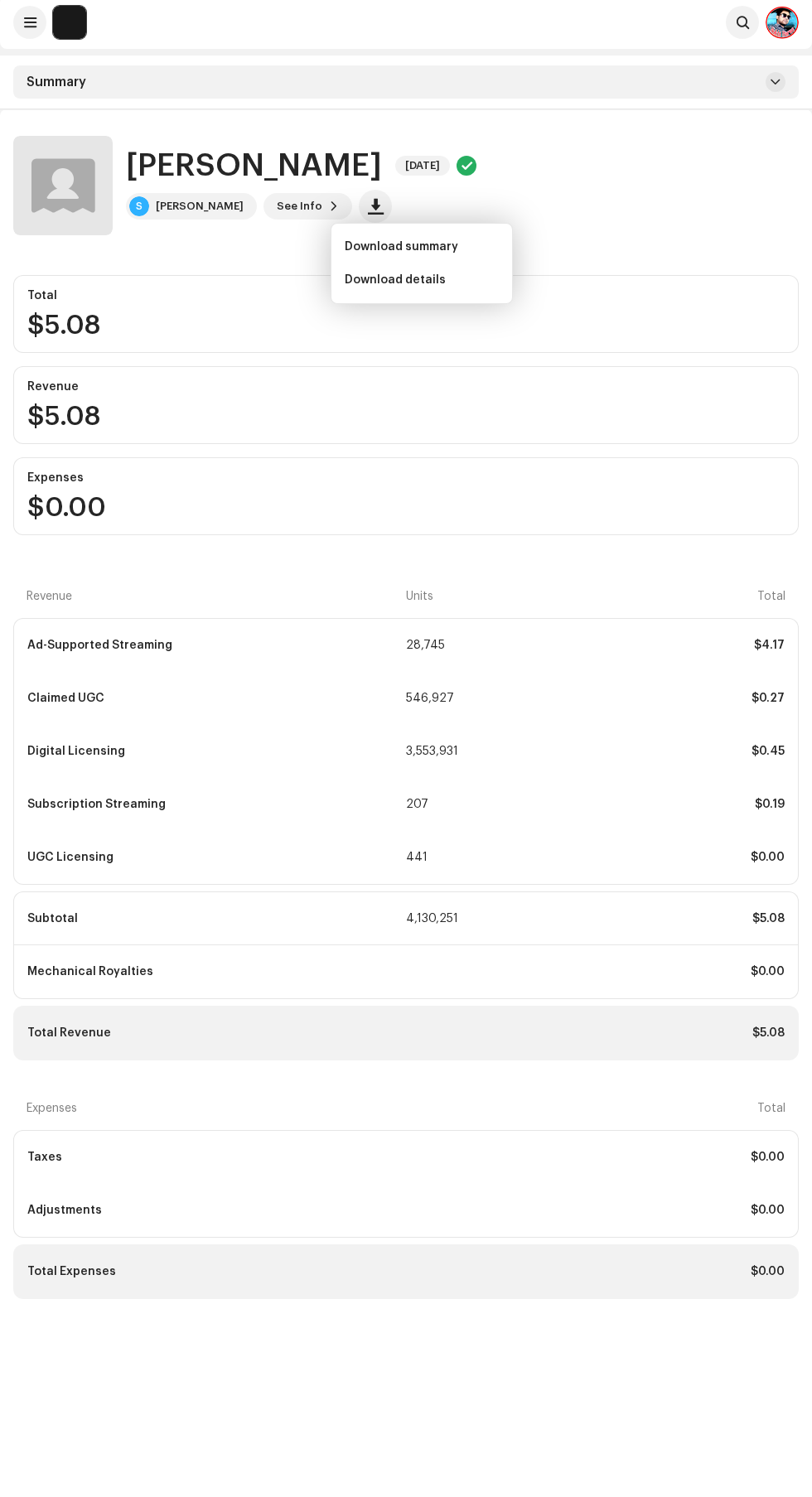
click at [179, 296] on div "Total" at bounding box center [406, 296] width 757 height 14
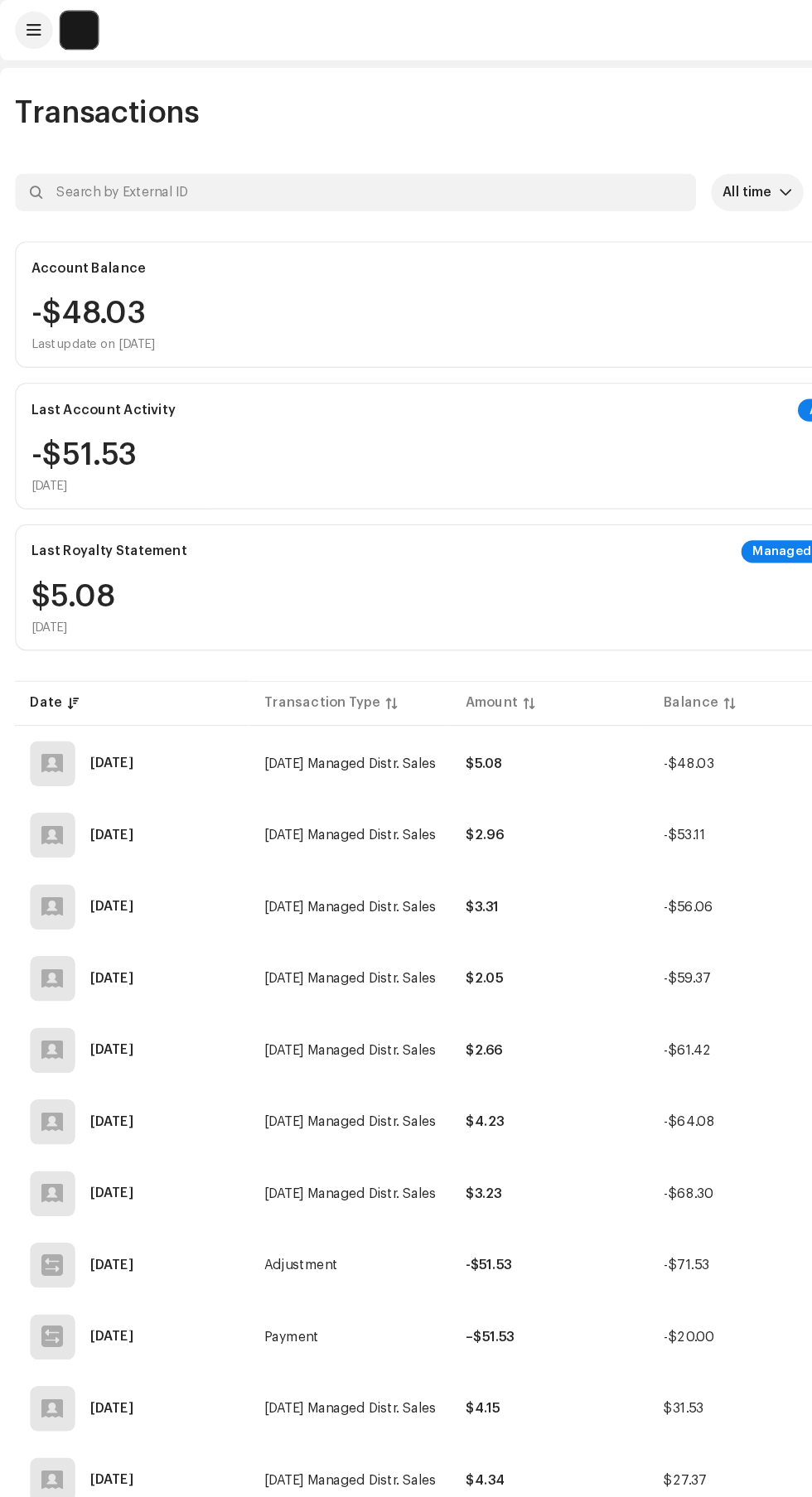
click at [32, 613] on div "Date" at bounding box center [40, 617] width 28 height 16
click at [47, 613] on div "Date" at bounding box center [40, 617] width 28 height 16
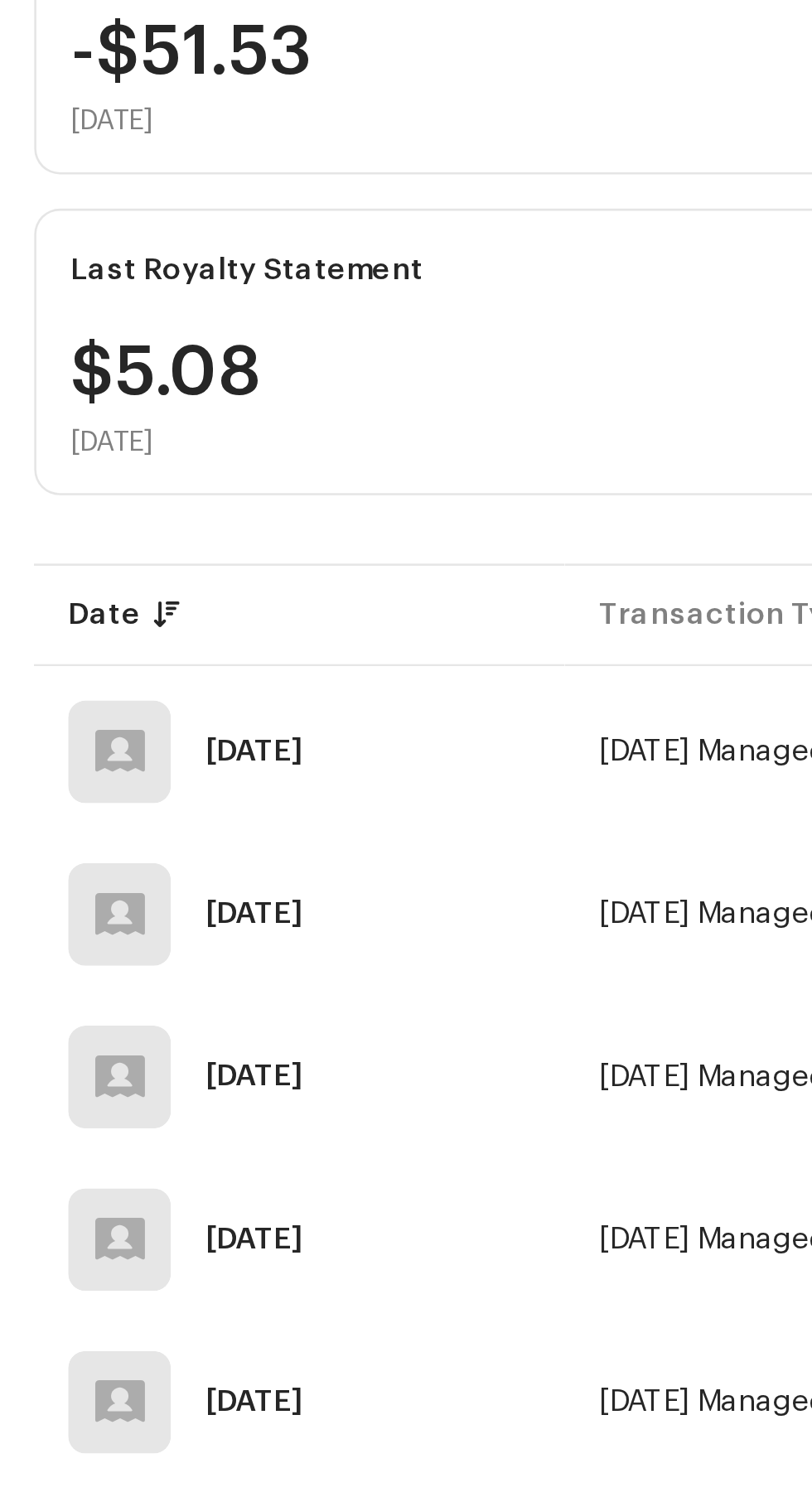
click at [47, 671] on div at bounding box center [47, 671] width 19 height 0
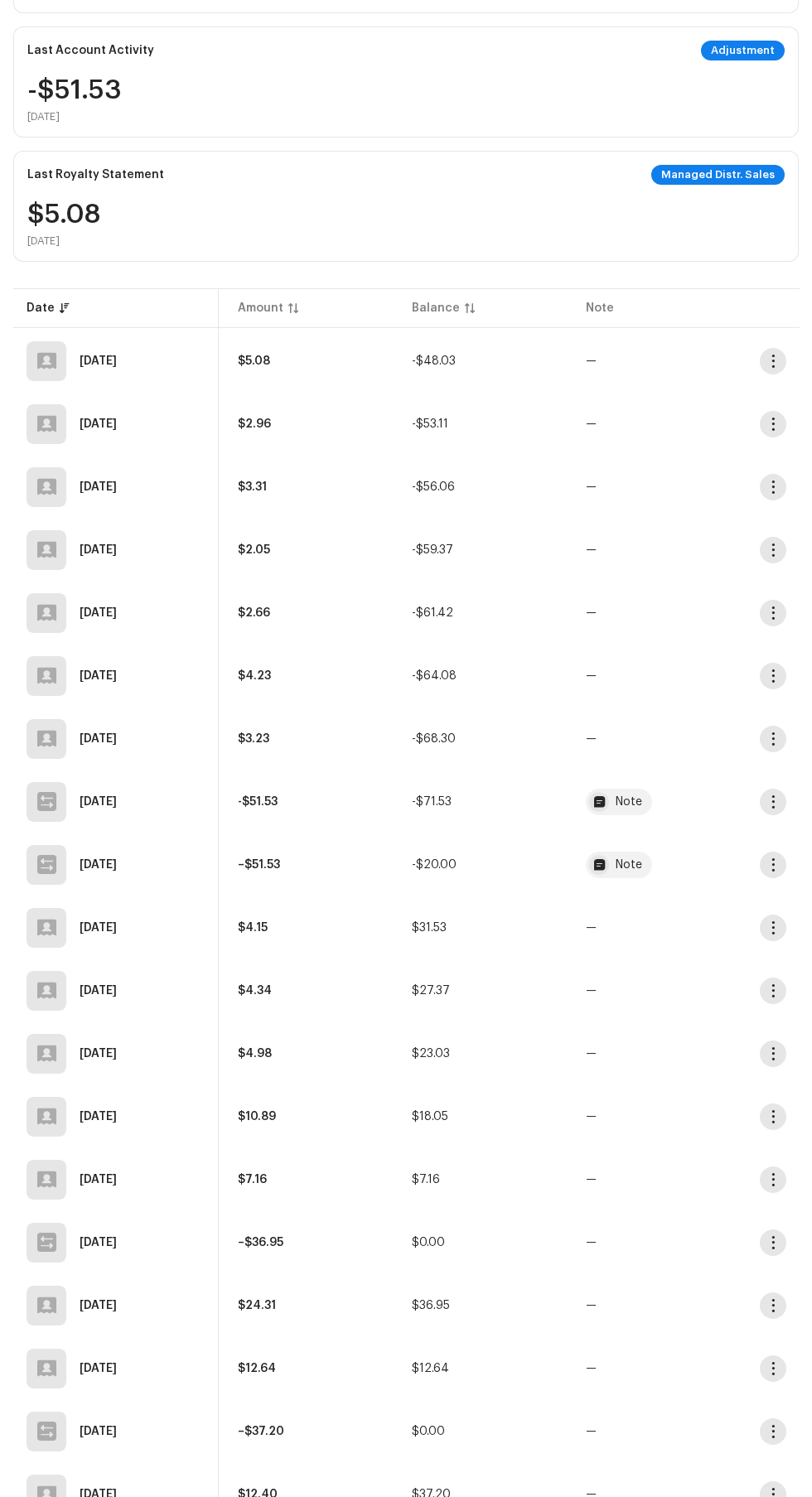
scroll to position [0, 190]
click at [772, 613] on span "button" at bounding box center [772, 613] width 13 height 14
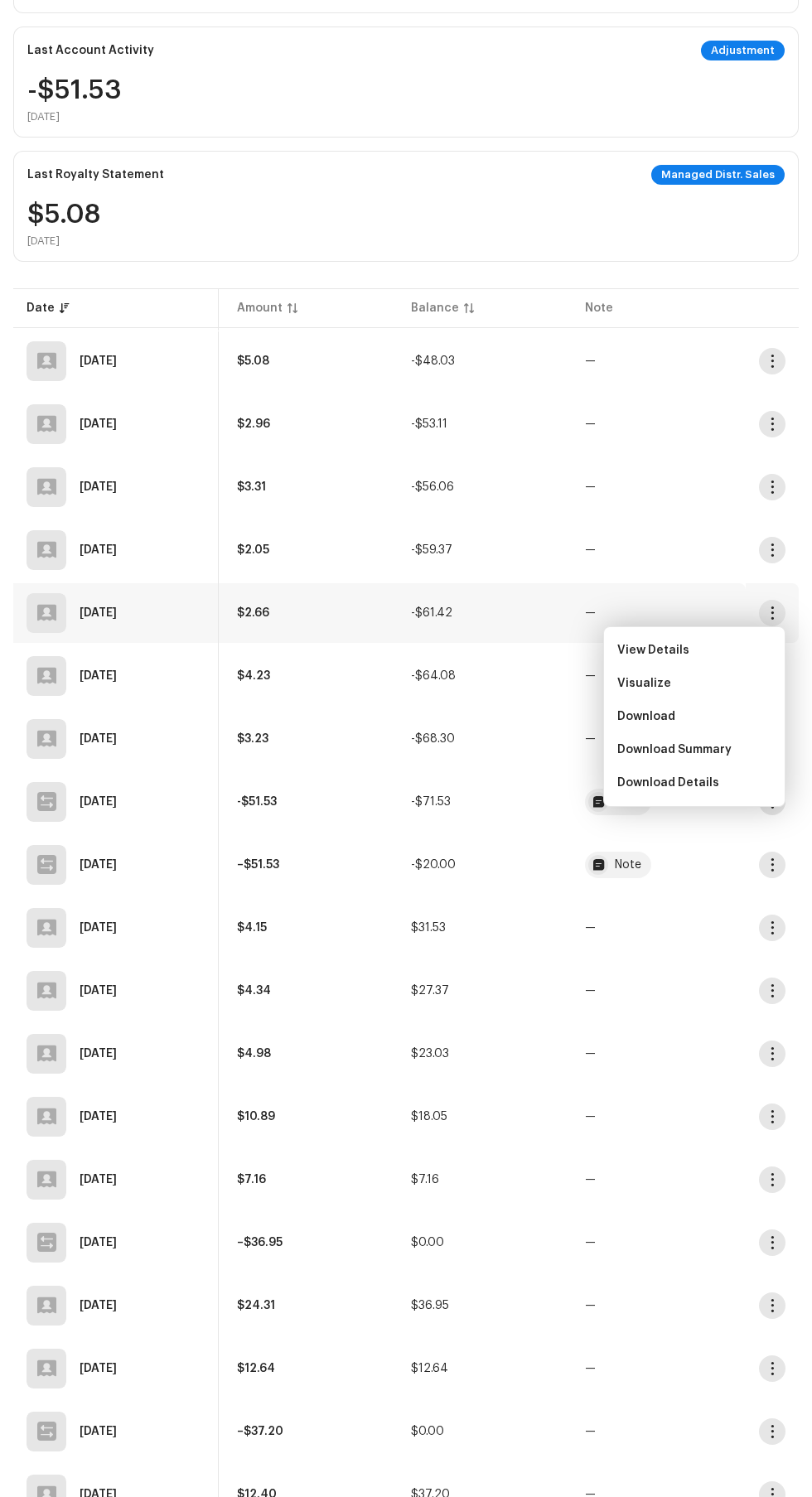
click at [666, 715] on span "Download" at bounding box center [646, 717] width 58 height 14
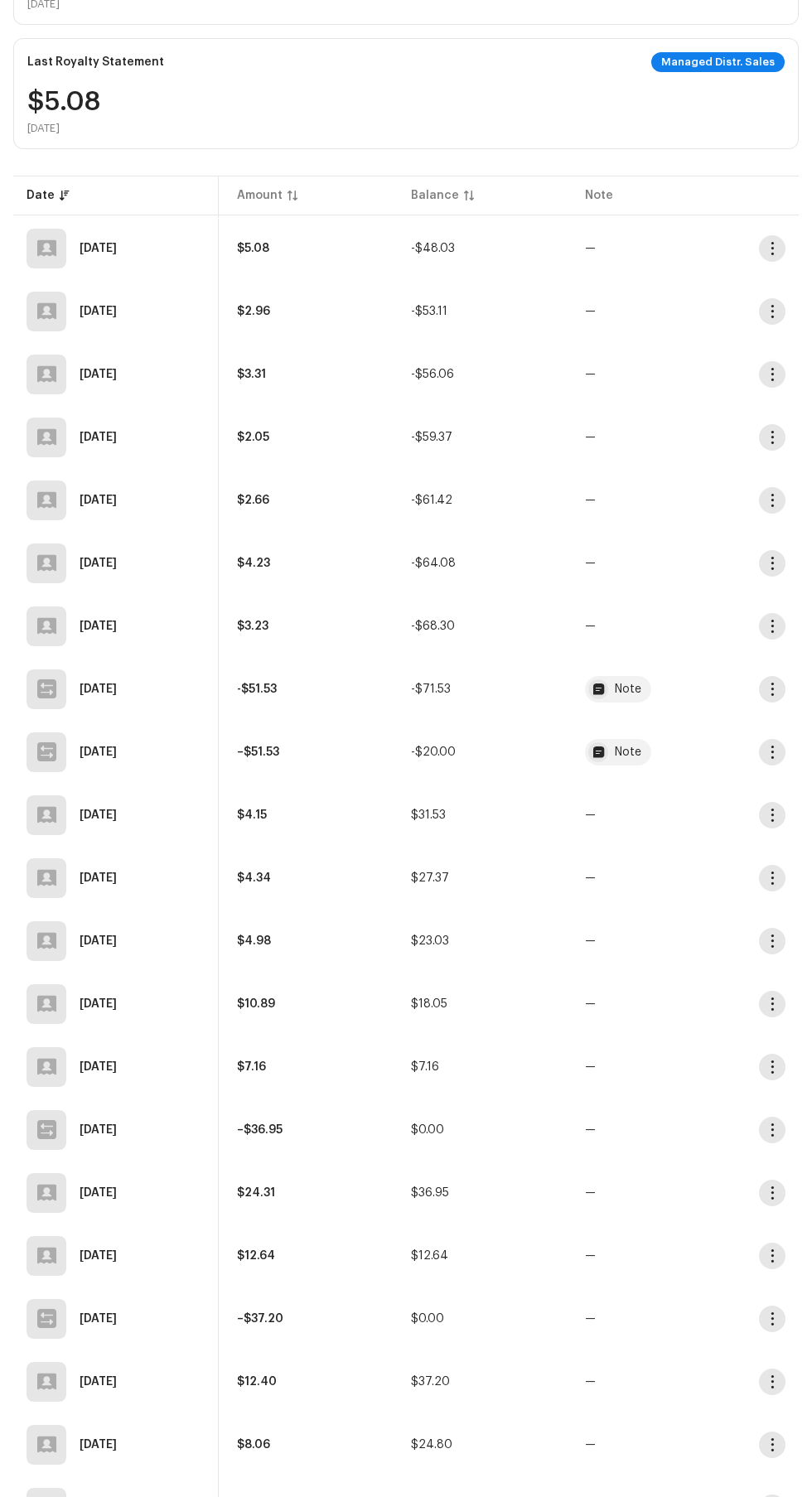
scroll to position [435, 0]
